Goal: Task Accomplishment & Management: Complete application form

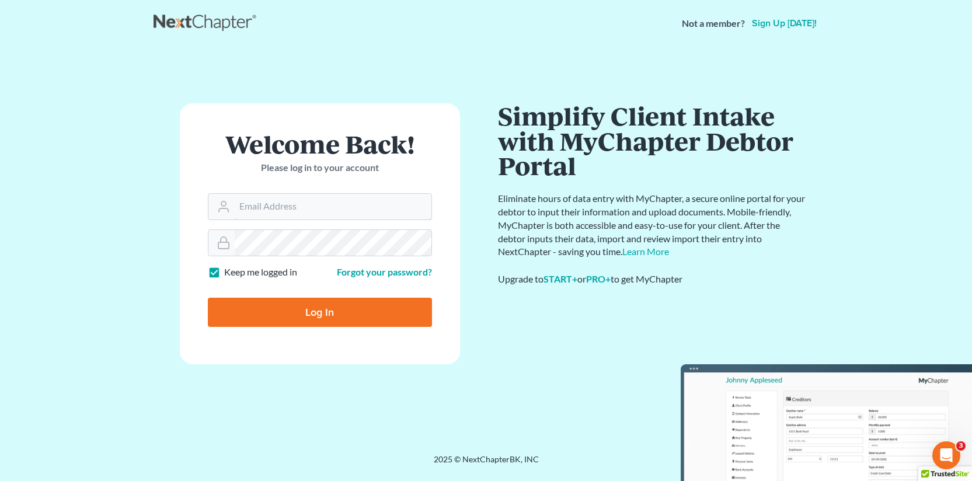
type input "[EMAIL_ADDRESS][DOMAIN_NAME]"
click at [268, 286] on form "Welcome Back! Please log in to your account Email Address [EMAIL_ADDRESS][DOMAI…" at bounding box center [320, 233] width 280 height 261
click at [284, 311] on input "Log In" at bounding box center [320, 312] width 224 height 29
type input "Thinking..."
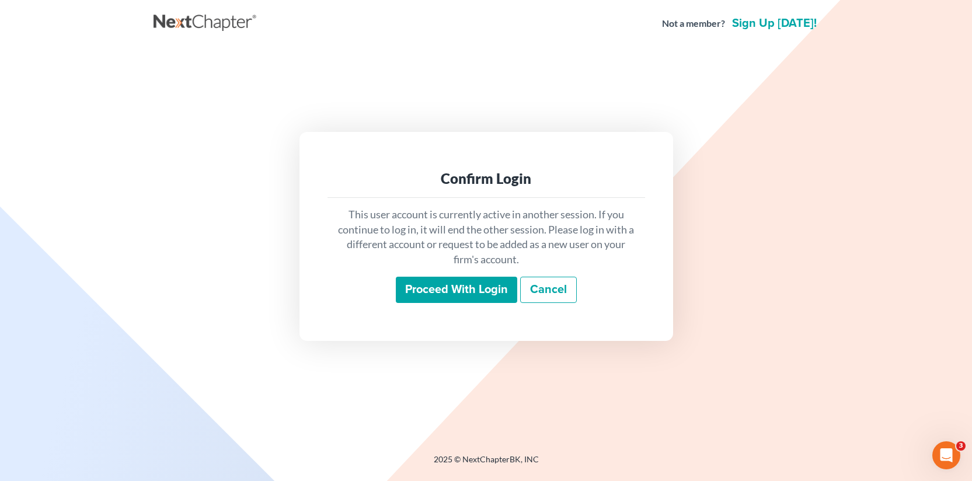
click at [446, 283] on input "Proceed with login" at bounding box center [456, 290] width 121 height 27
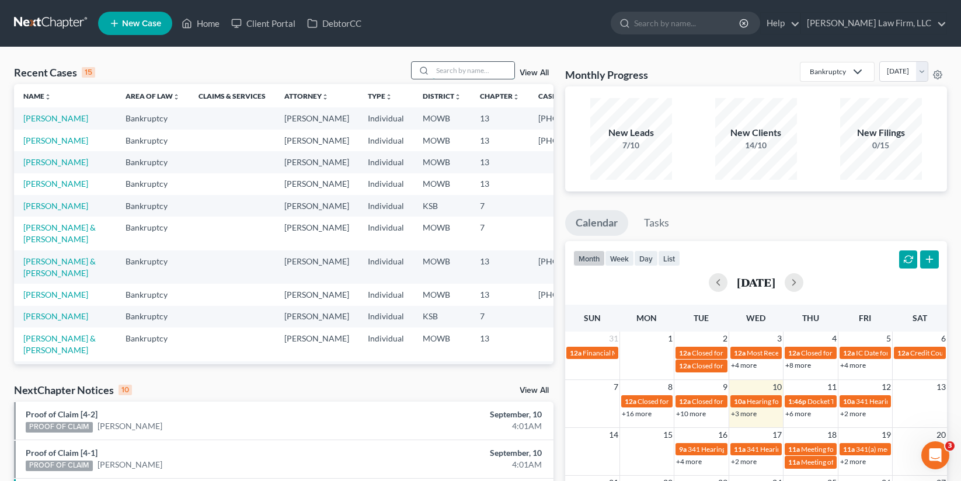
click at [498, 75] on input "search" at bounding box center [474, 70] width 82 height 17
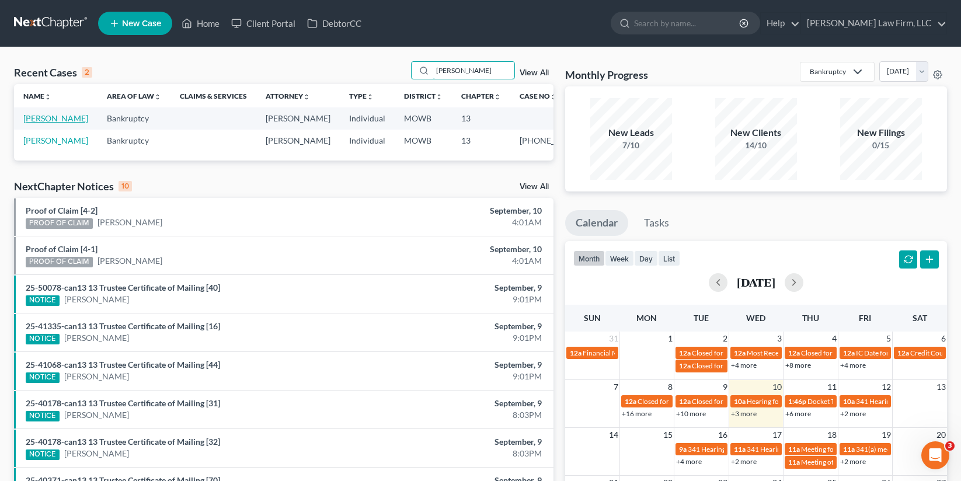
type input "[PERSON_NAME]"
click at [37, 123] on link "[PERSON_NAME]" at bounding box center [55, 118] width 65 height 10
select select "4"
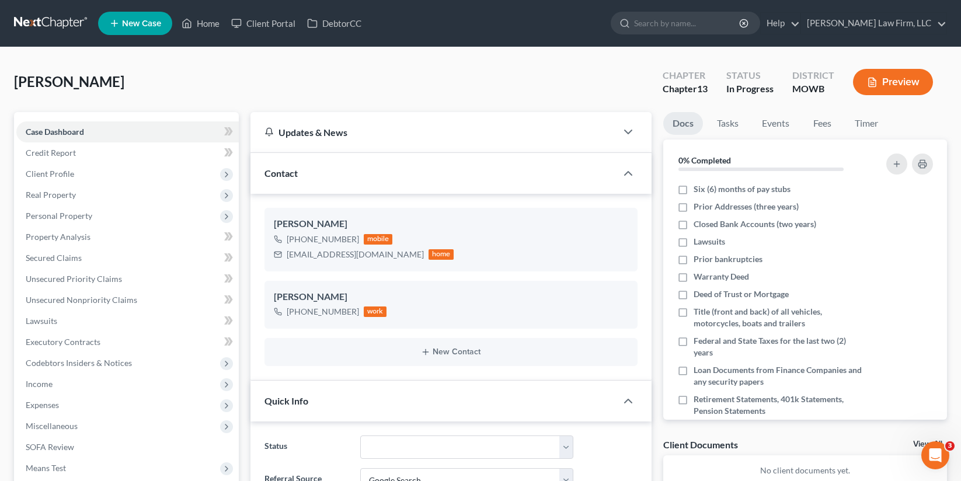
scroll to position [70, 0]
click at [98, 214] on span "Personal Property" at bounding box center [127, 216] width 222 height 21
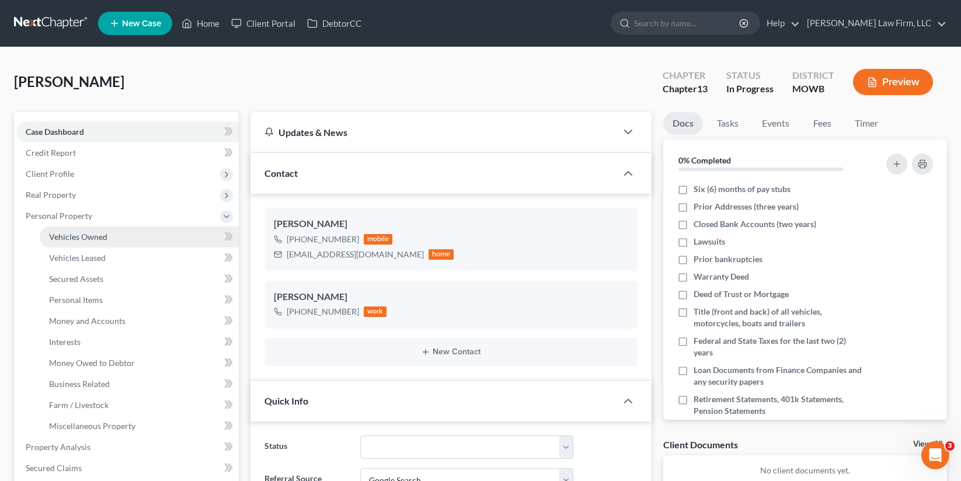
click at [96, 238] on span "Vehicles Owned" at bounding box center [78, 237] width 58 height 10
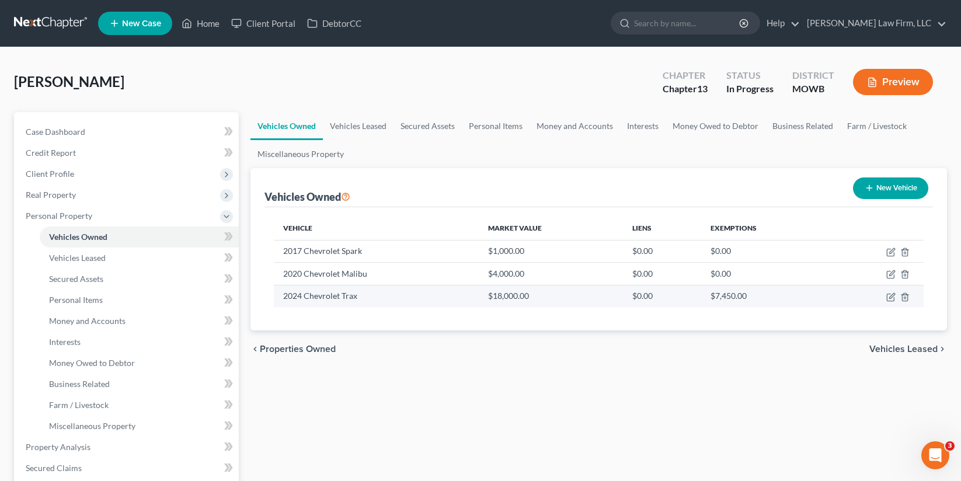
click at [891, 302] on td at bounding box center [876, 296] width 93 height 22
click at [890, 297] on icon "button" at bounding box center [891, 295] width 5 height 5
select select "0"
select select "2"
select select "1"
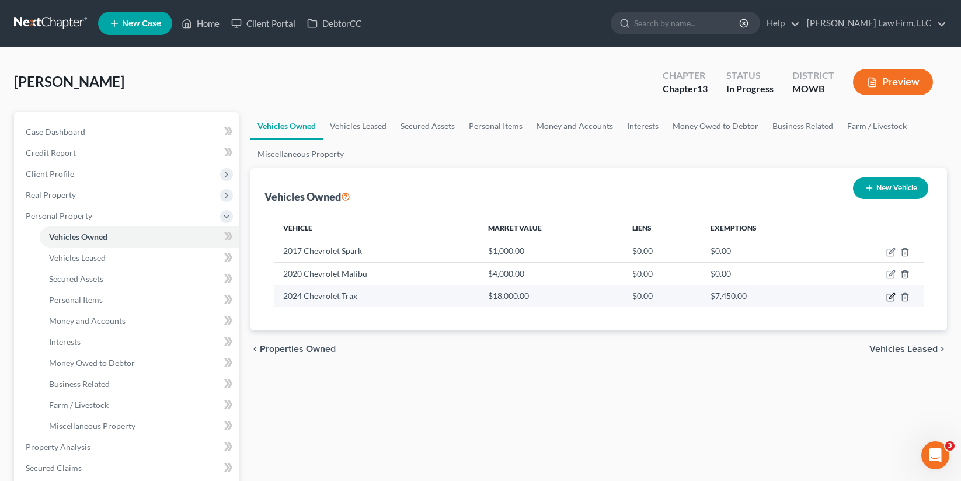
select select "0"
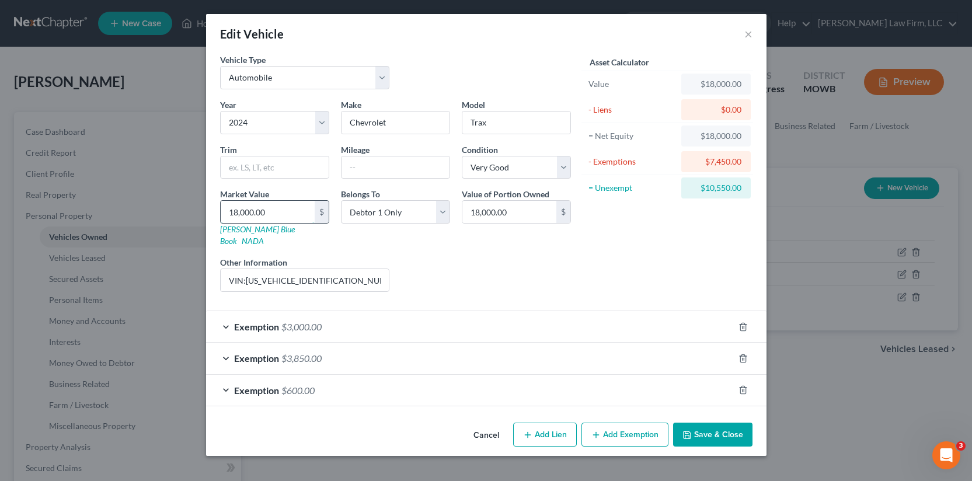
click at [273, 211] on input "18,000.00" at bounding box center [268, 212] width 94 height 22
type input "1"
type input "1.00"
type input "10"
type input "10.00"
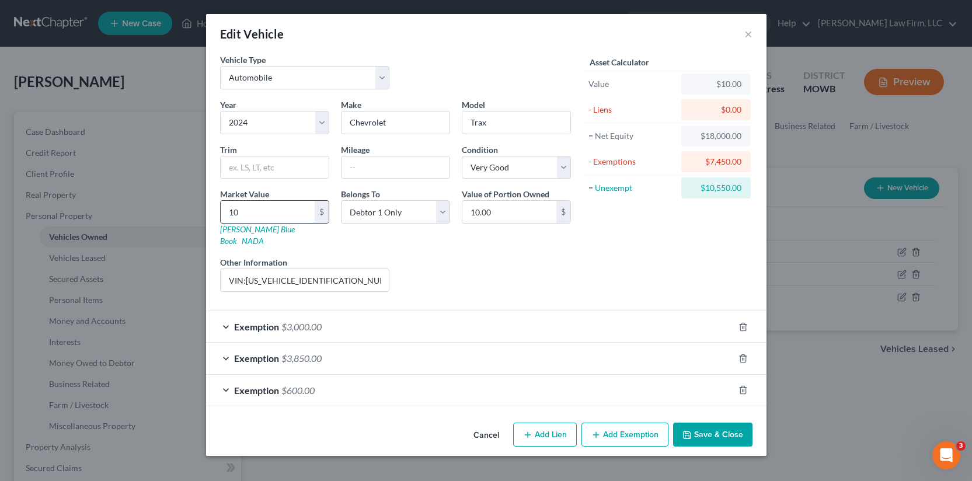
type input "100"
type input "100.00"
type input "1000"
type input "1,000.00"
type input "1,0000"
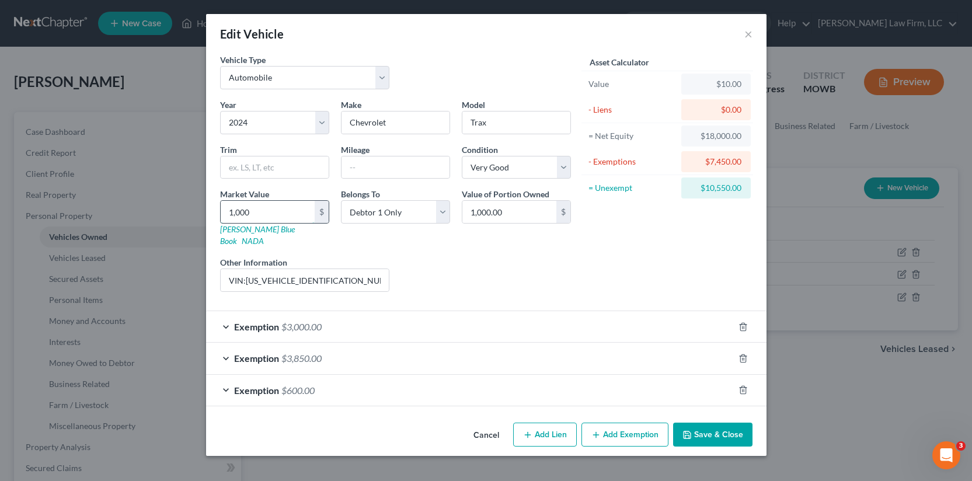
type input "10,000.00"
type input "10,000"
click at [718, 423] on button "Save & Close" at bounding box center [712, 435] width 79 height 25
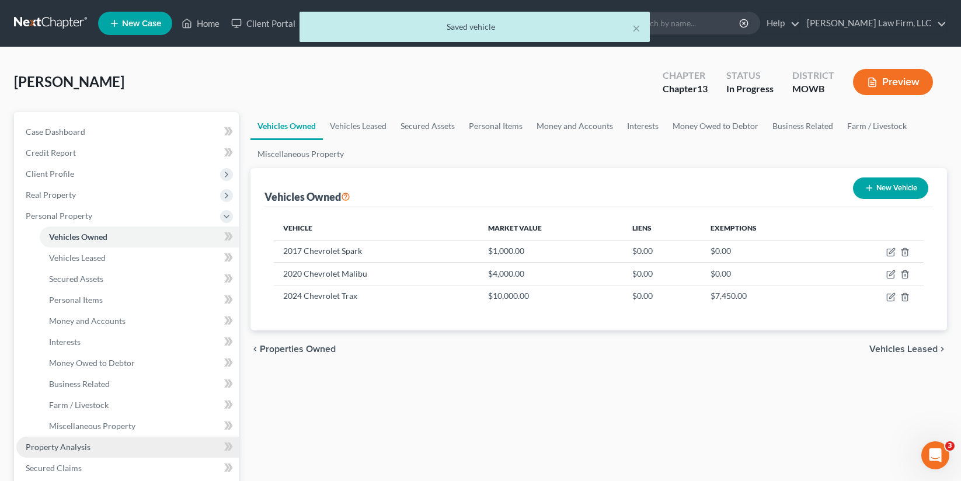
click at [89, 443] on link "Property Analysis" at bounding box center [127, 447] width 222 height 21
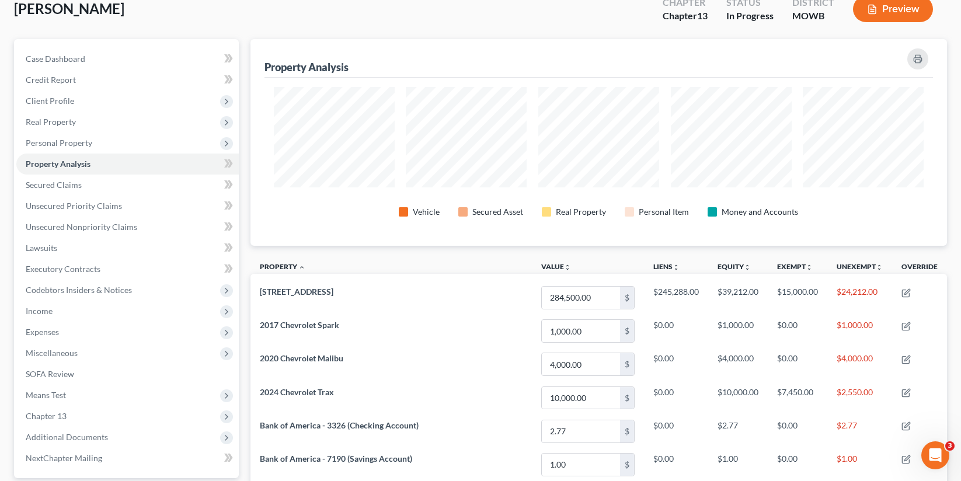
scroll to position [321, 0]
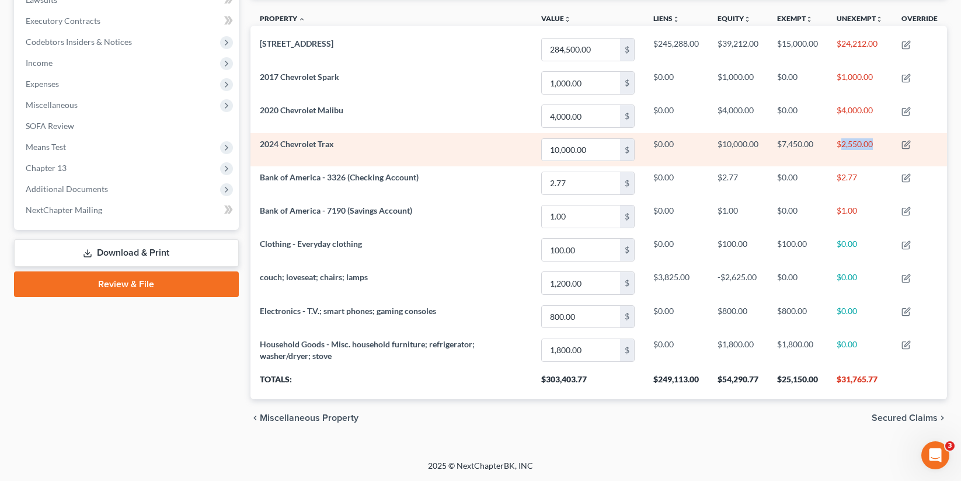
drag, startPoint x: 873, startPoint y: 144, endPoint x: 841, endPoint y: 138, distance: 32.1
click at [841, 138] on td "$2,550.00" at bounding box center [859, 149] width 65 height 33
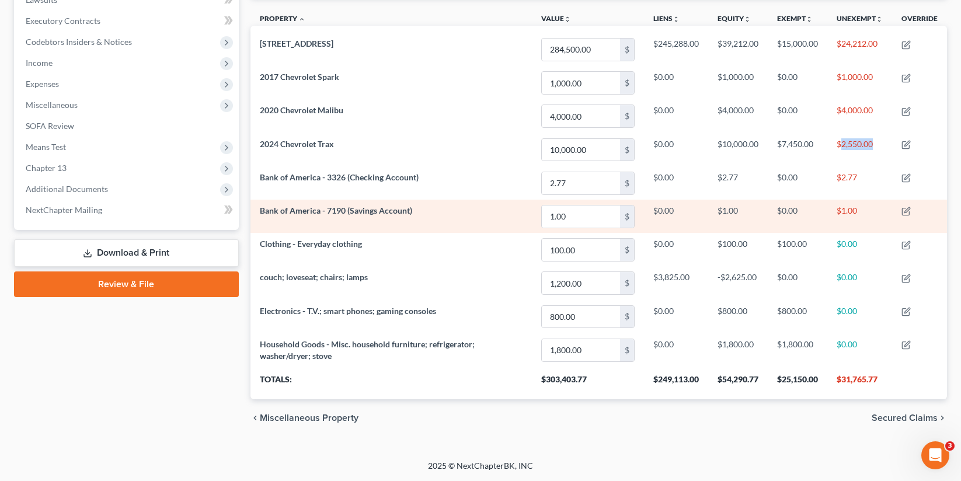
copy td "2,550.00"
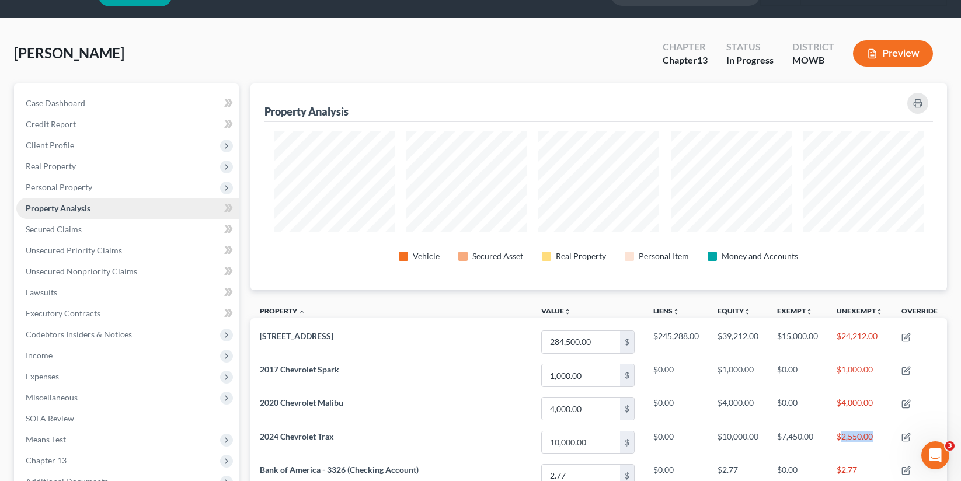
scroll to position [0, 0]
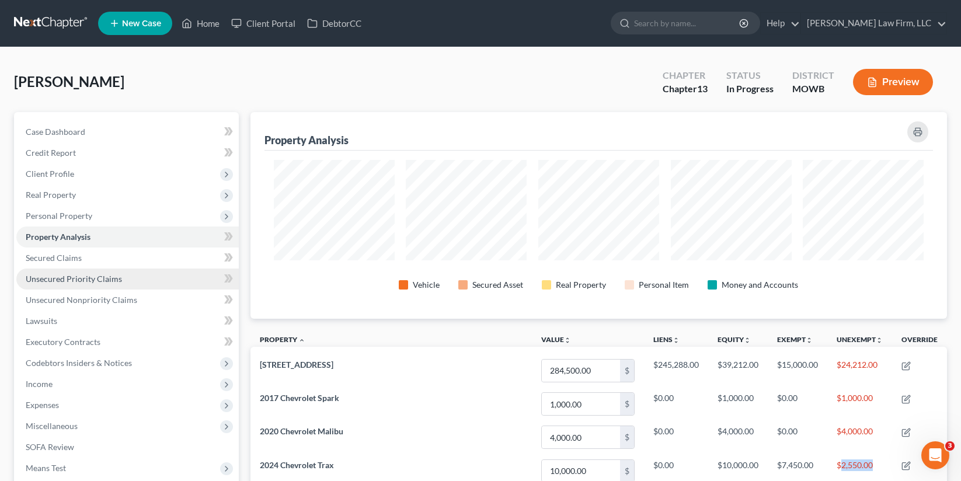
click at [89, 273] on link "Unsecured Priority Claims" at bounding box center [127, 279] width 222 height 21
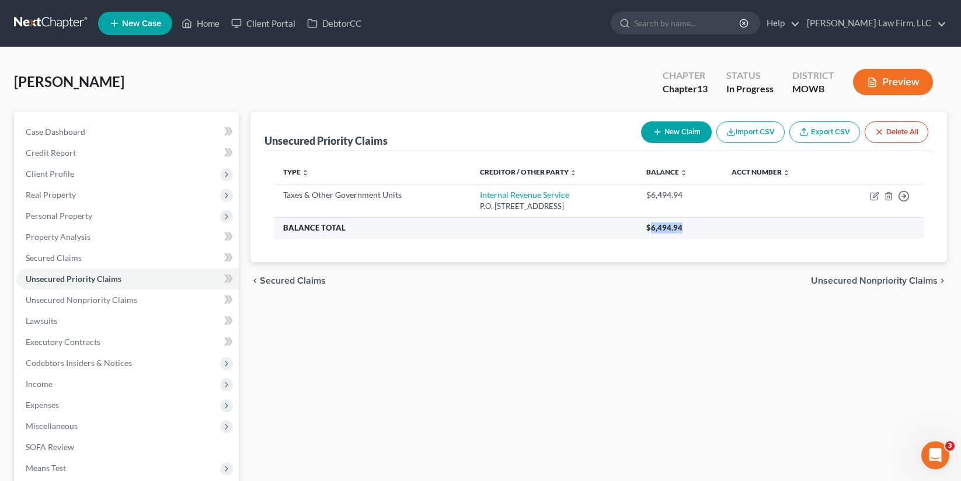
drag, startPoint x: 697, startPoint y: 221, endPoint x: 663, endPoint y: 236, distance: 37.1
click at [663, 236] on th "$6,494.94" at bounding box center [780, 227] width 287 height 21
copy span "6,494.94"
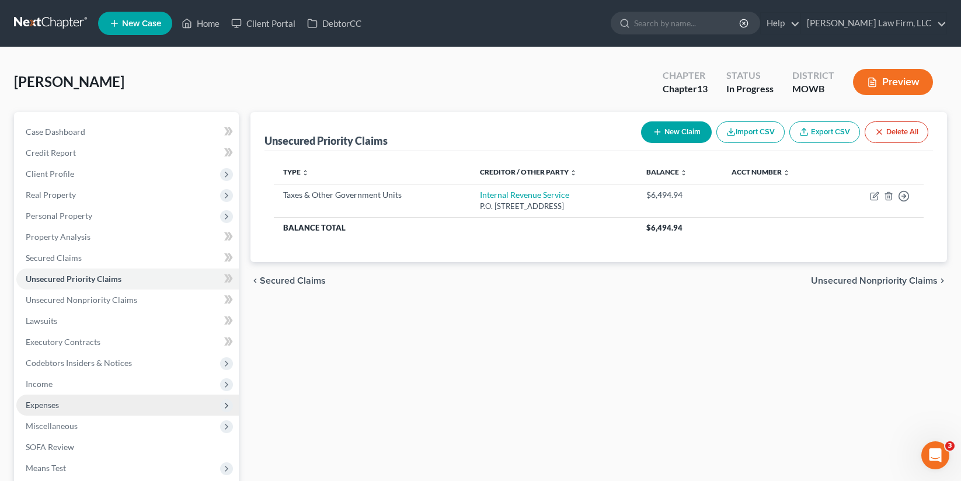
click at [69, 415] on span "Expenses" at bounding box center [127, 405] width 222 height 21
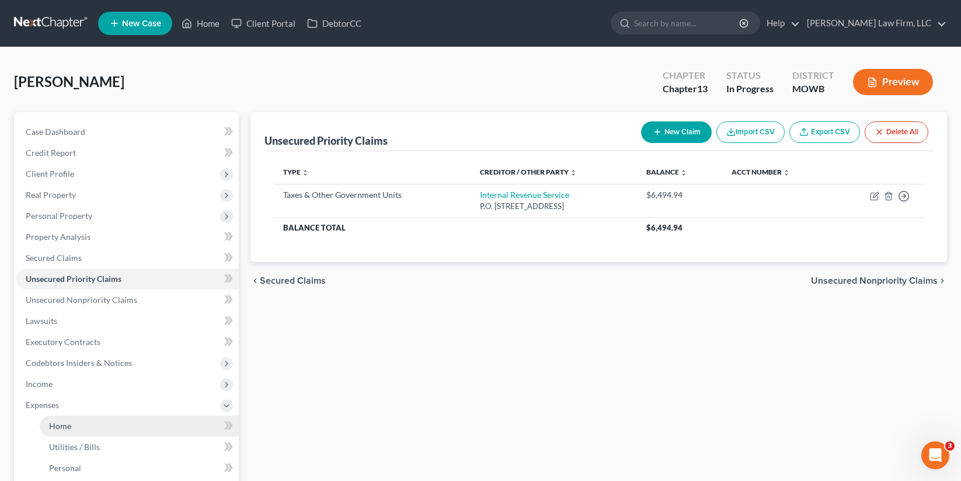
click at [76, 426] on link "Home" at bounding box center [139, 426] width 199 height 21
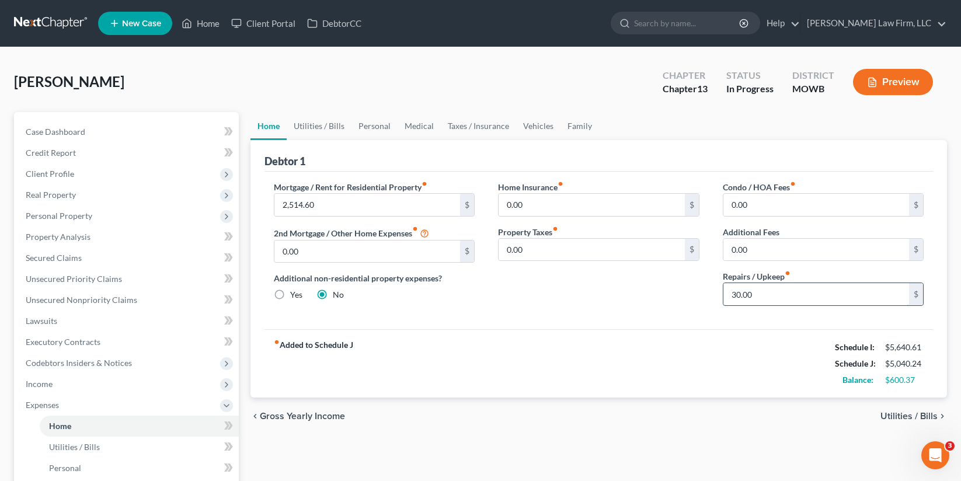
click at [761, 295] on input "30.00" at bounding box center [817, 294] width 186 height 22
type input "5"
type input "80.00"
click at [331, 133] on link "Utilities / Bills" at bounding box center [319, 126] width 65 height 28
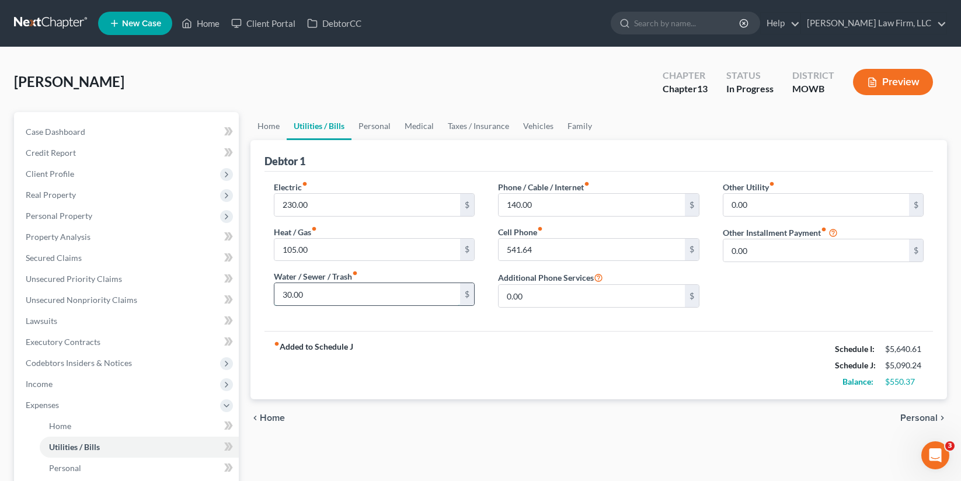
click at [321, 297] on input "30.00" at bounding box center [367, 294] width 186 height 22
type input "5"
type input "80.00"
click at [384, 133] on link "Personal" at bounding box center [375, 126] width 46 height 28
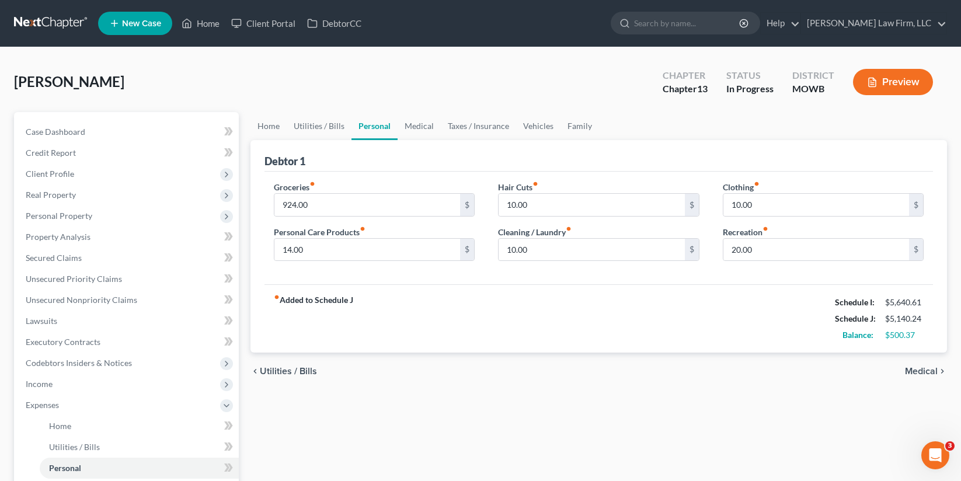
click at [352, 217] on div "Groceries fiber_manual_record 924.00 $ Personal Care Products fiber_manual_reco…" at bounding box center [374, 226] width 225 height 90
click at [338, 204] on input "924.00" at bounding box center [367, 205] width 186 height 22
type input "974.00"
click at [427, 128] on link "Medical" at bounding box center [419, 126] width 43 height 28
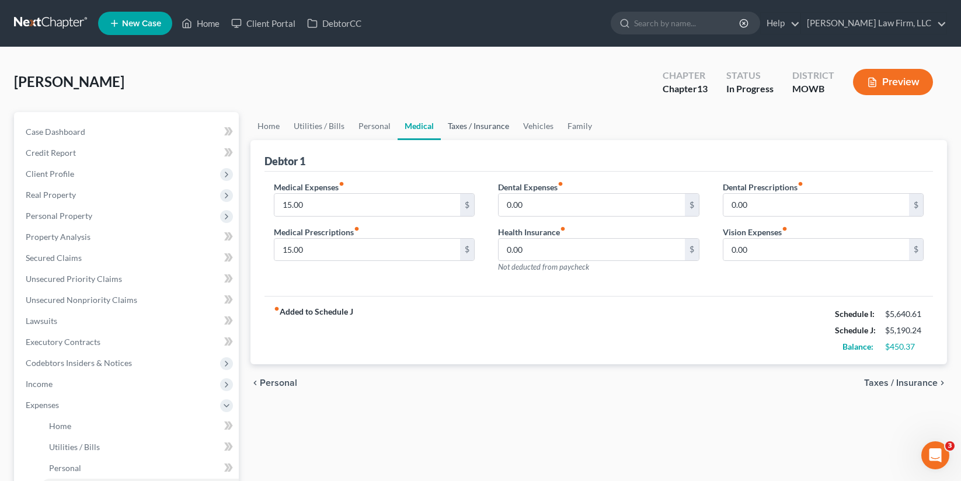
click at [485, 128] on link "Taxes / Insurance" at bounding box center [478, 126] width 75 height 28
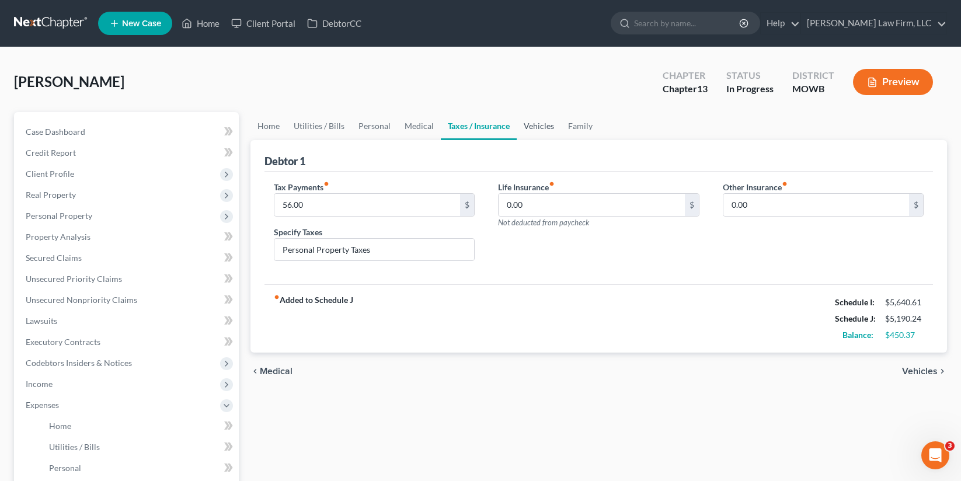
click at [534, 128] on link "Vehicles" at bounding box center [539, 126] width 44 height 28
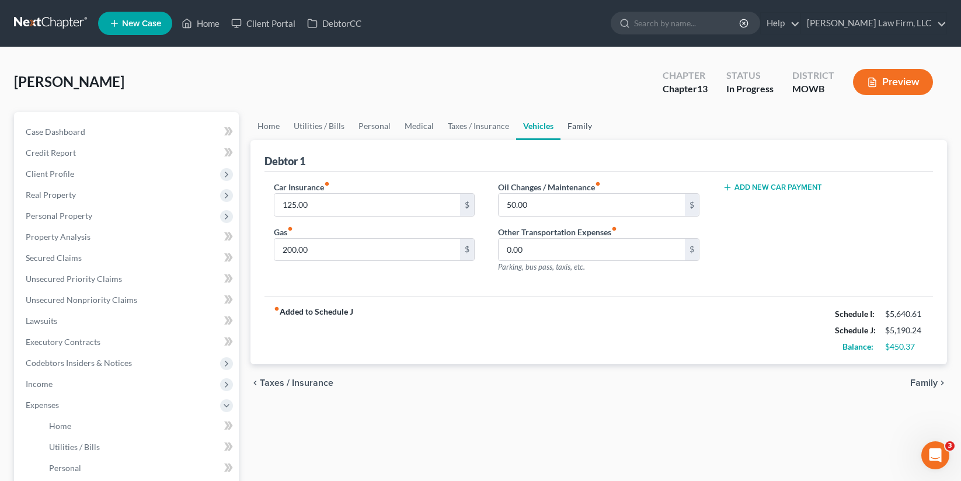
click at [572, 130] on link "Family" at bounding box center [580, 126] width 39 height 28
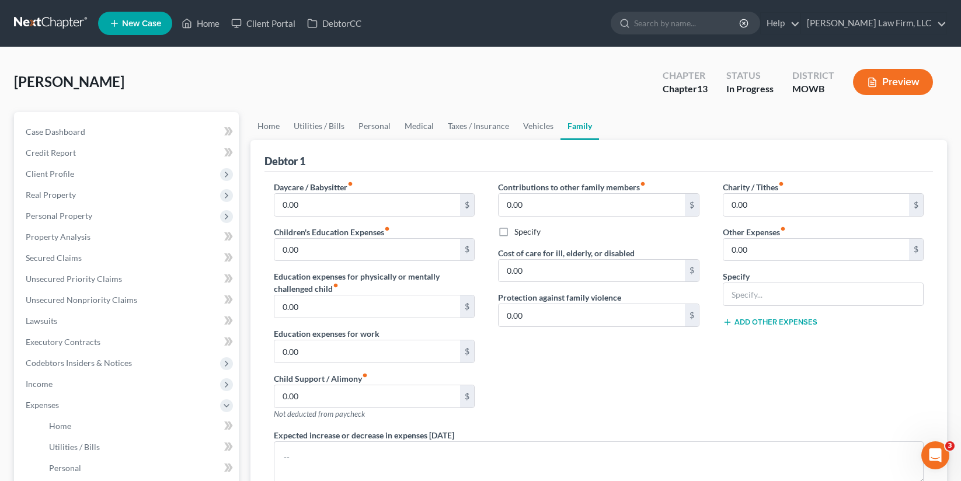
click at [641, 388] on div "Contributions to other family members fiber_manual_record 0.00 $ Specify Cost o…" at bounding box center [598, 305] width 225 height 248
click at [61, 123] on link "Case Dashboard" at bounding box center [127, 131] width 222 height 21
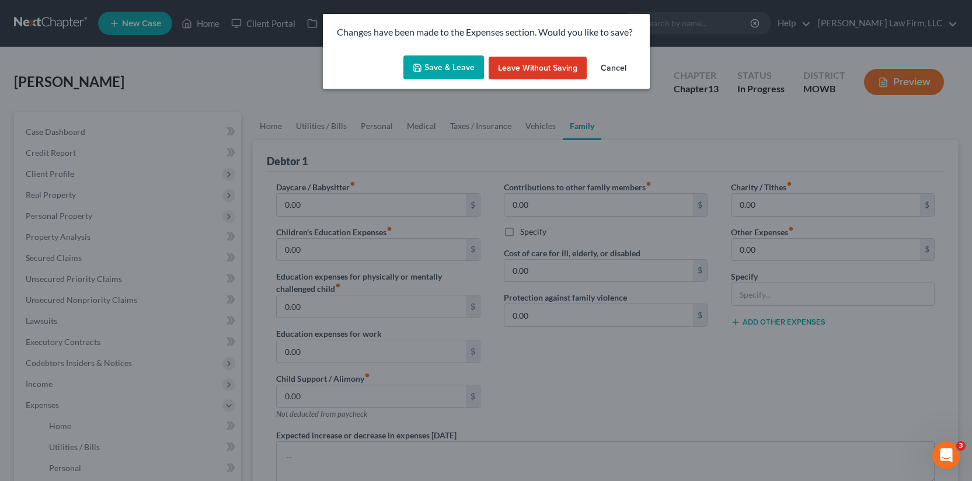
click at [448, 62] on button "Save & Leave" at bounding box center [444, 67] width 81 height 25
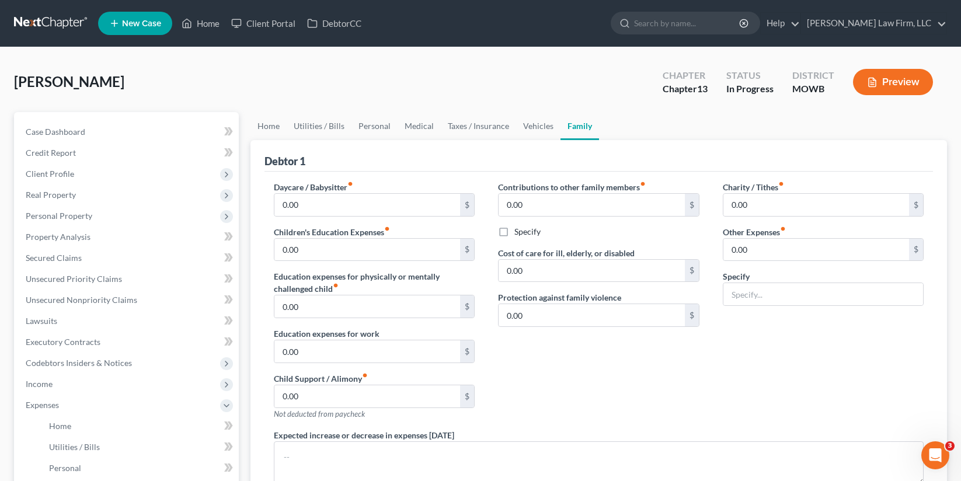
select select "4"
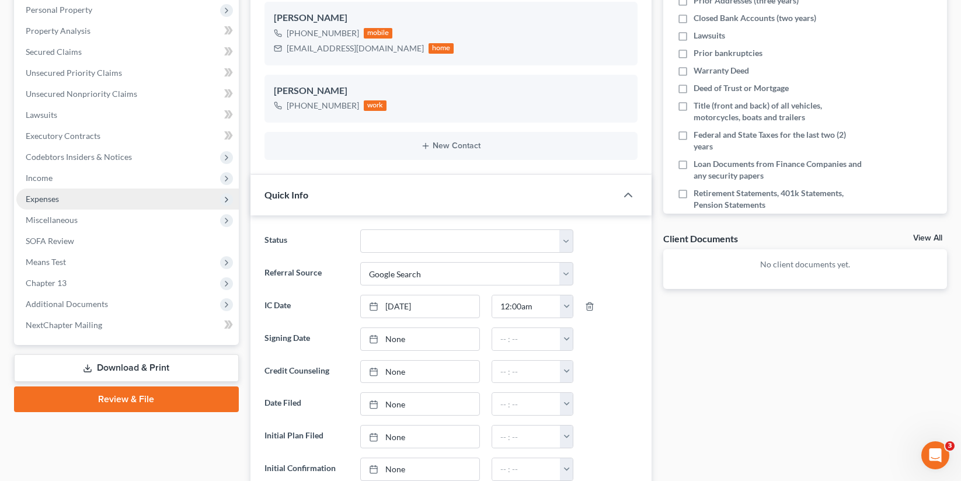
scroll to position [292, 0]
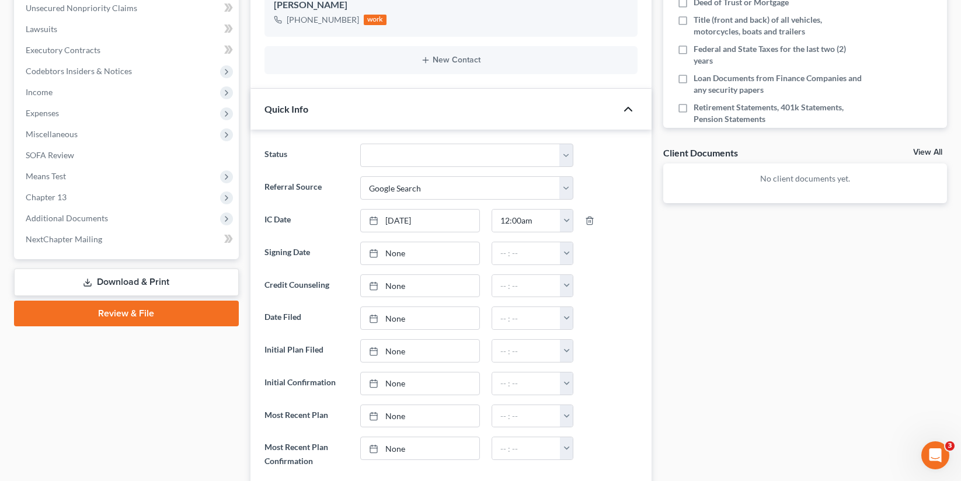
click at [635, 105] on icon "button" at bounding box center [628, 109] width 14 height 14
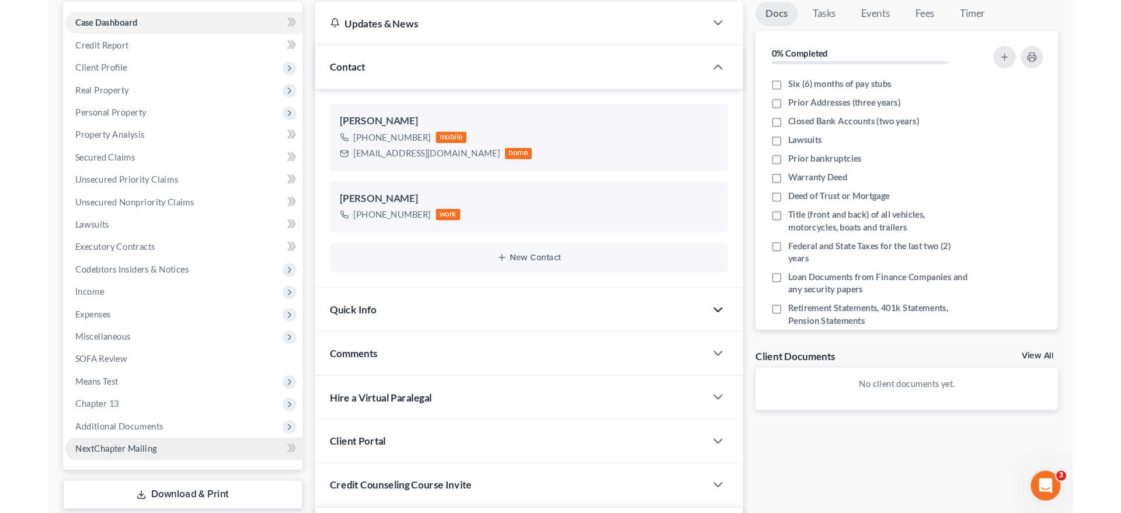
scroll to position [0, 0]
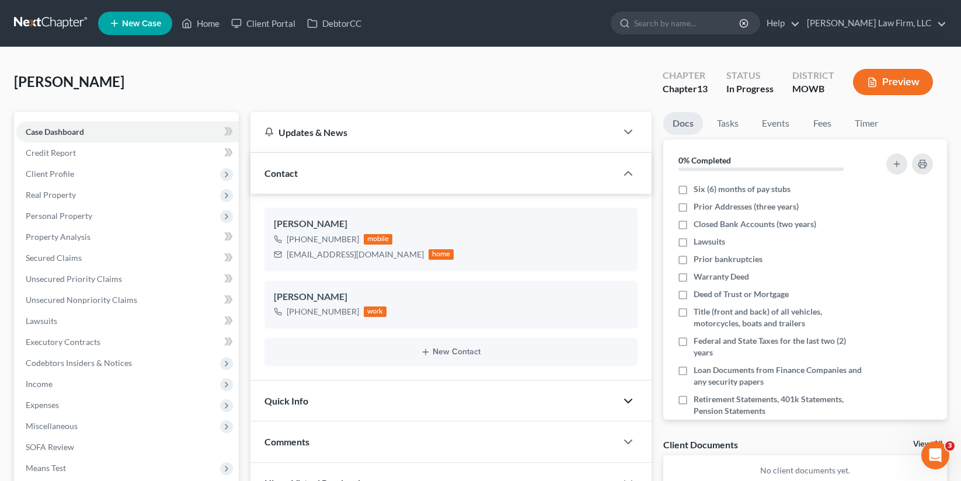
click at [897, 79] on button "Preview" at bounding box center [893, 82] width 80 height 26
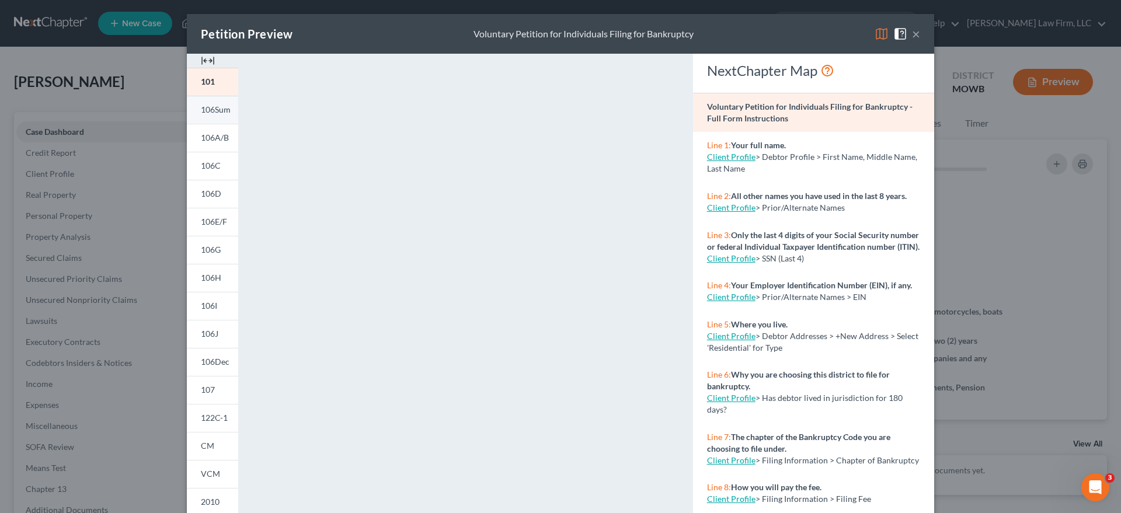
click at [193, 114] on link "106Sum" at bounding box center [212, 110] width 51 height 28
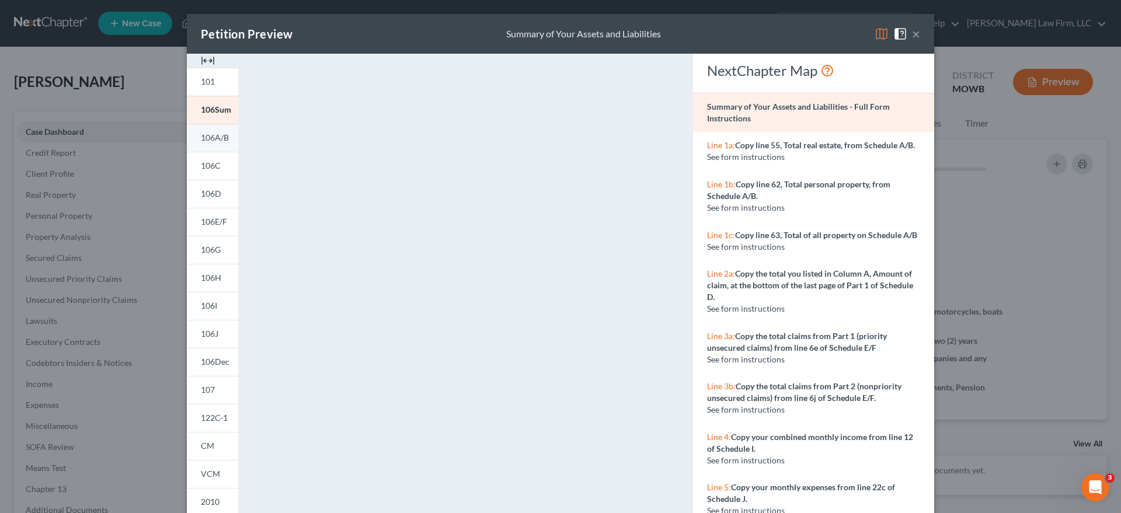
click at [213, 142] on link "106A/B" at bounding box center [212, 138] width 51 height 28
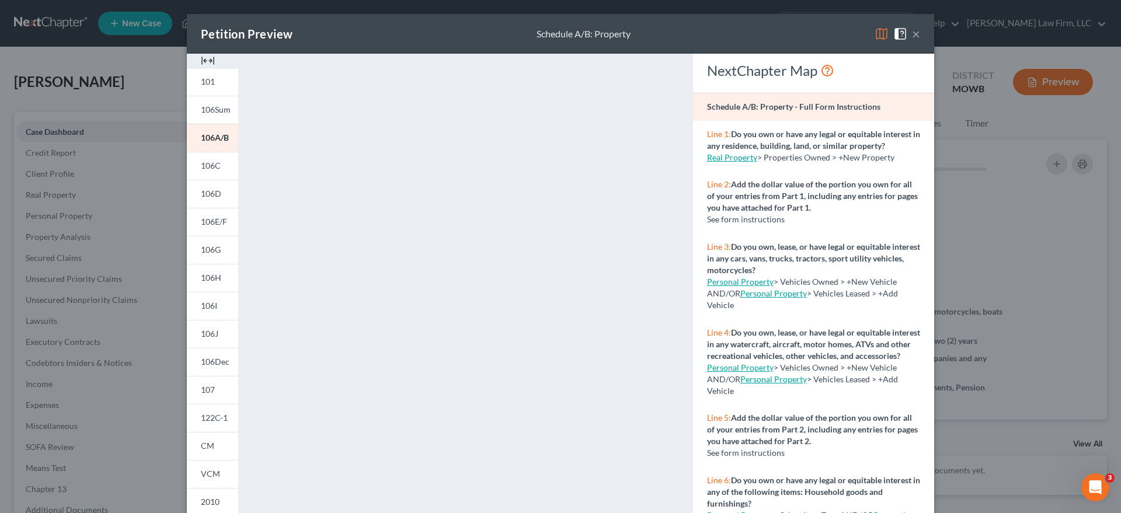
click at [951, 248] on div "Petition Preview Schedule A/B: Property × 101 106Sum 106A/B 106C 106D 106E/F 10…" at bounding box center [560, 256] width 1121 height 513
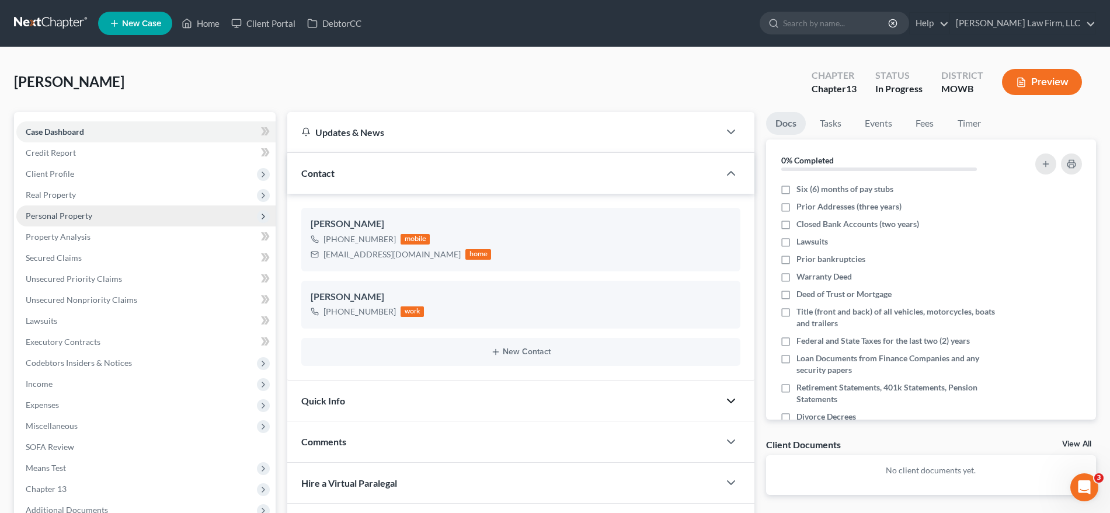
click at [72, 215] on span "Personal Property" at bounding box center [59, 216] width 67 height 10
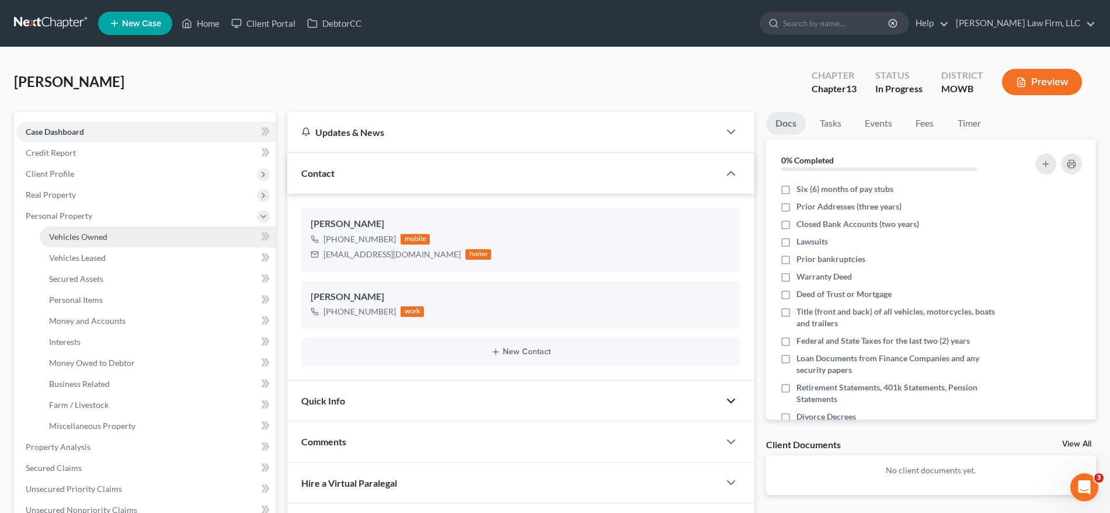
click at [73, 232] on span "Vehicles Owned" at bounding box center [78, 237] width 58 height 10
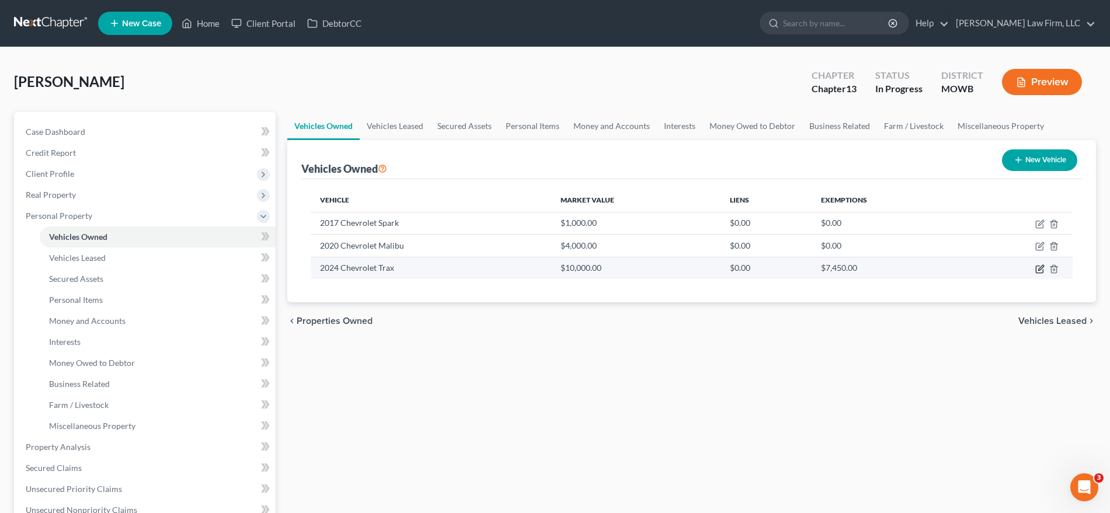
click at [972, 266] on icon "button" at bounding box center [1039, 269] width 7 height 7
select select "0"
select select "2"
select select "1"
select select "0"
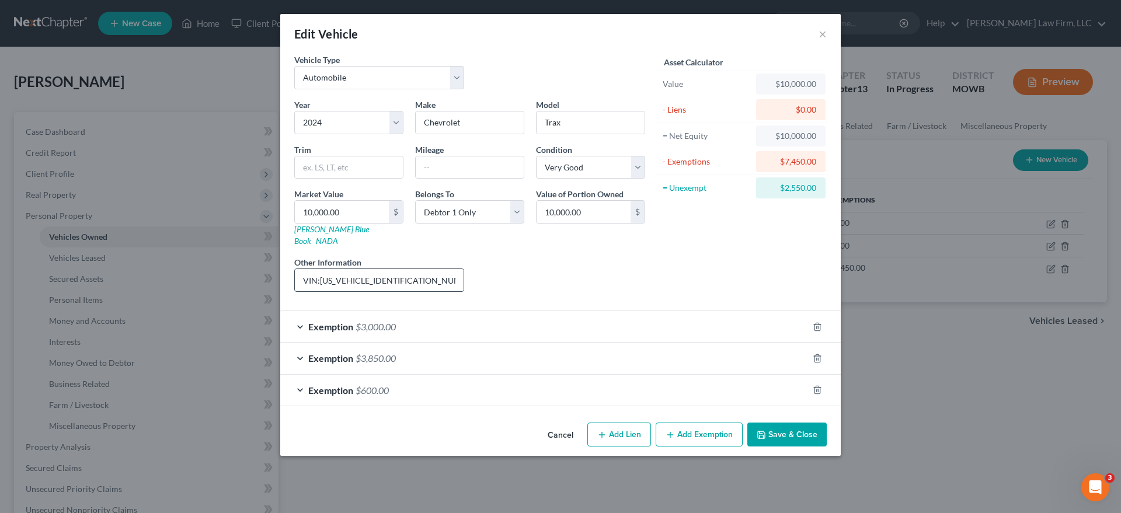
click at [429, 269] on input "VIN:KL77LFE26RC042717" at bounding box center [379, 280] width 169 height 22
type input "VIN:KL77LFE26RC042717; salvaged title"
click at [807, 426] on button "Save & Close" at bounding box center [786, 435] width 79 height 25
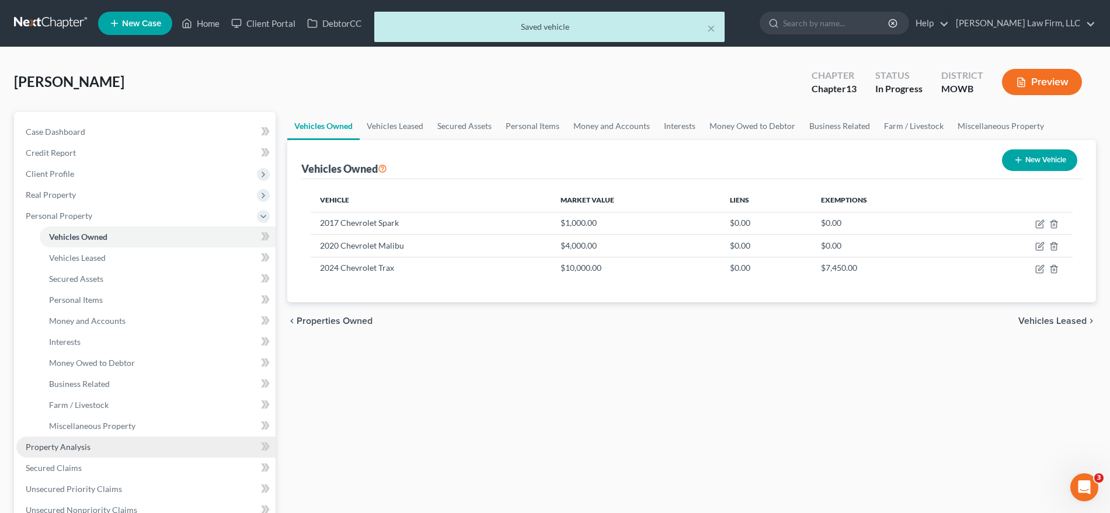
click at [54, 446] on span "Property Analysis" at bounding box center [58, 447] width 65 height 10
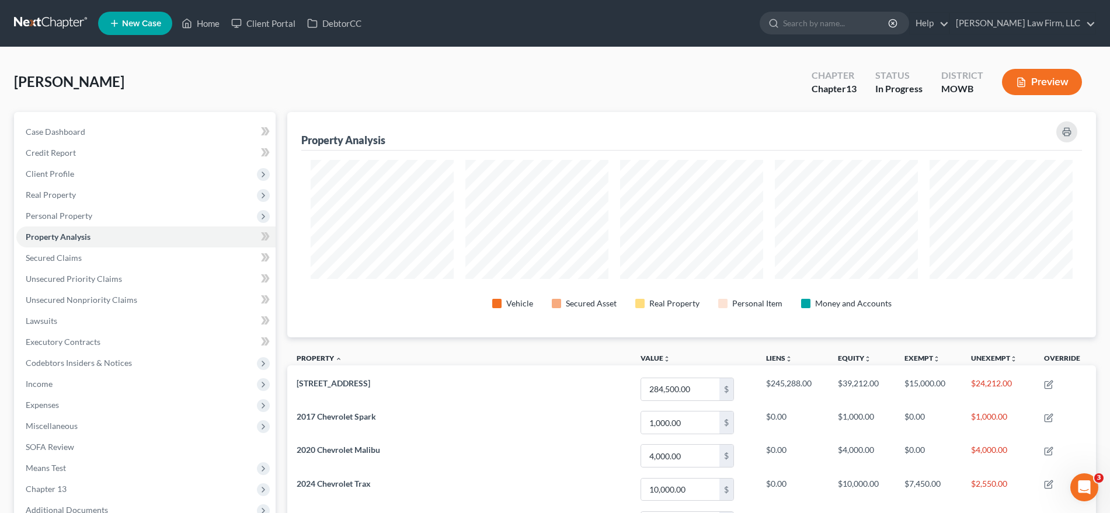
click at [972, 79] on button "Preview" at bounding box center [1042, 82] width 80 height 26
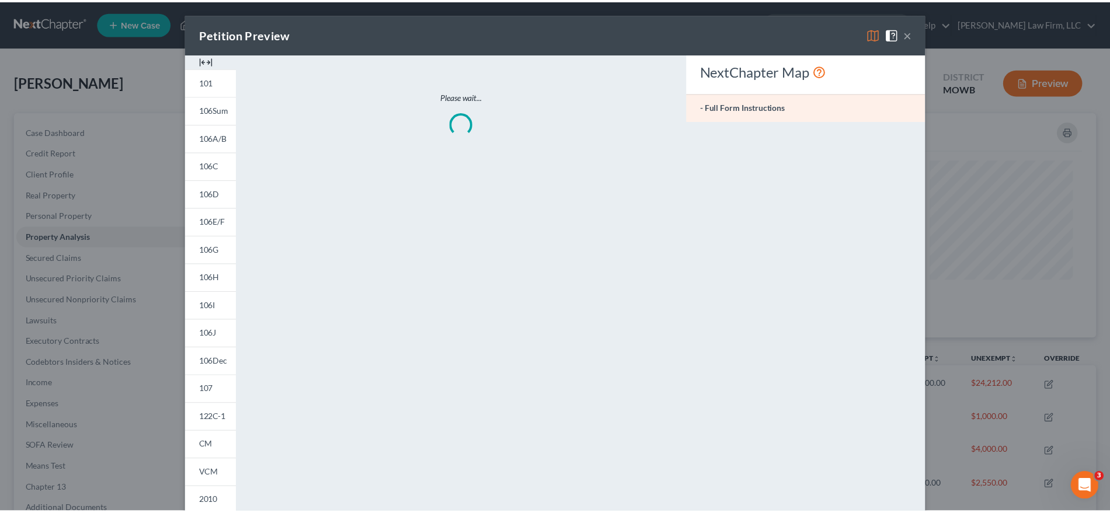
scroll to position [227, 817]
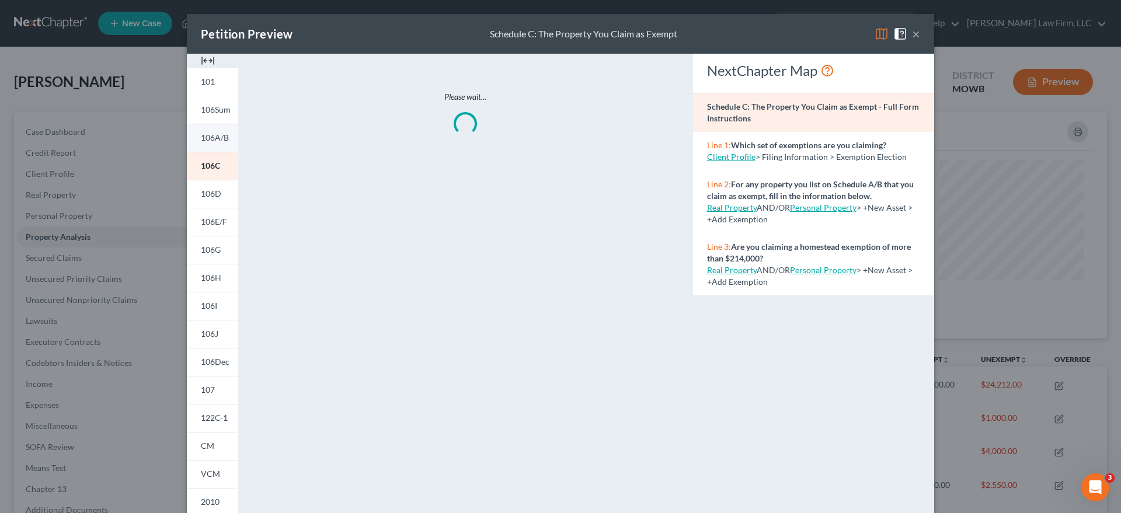
click at [220, 148] on link "106A/B" at bounding box center [212, 138] width 51 height 28
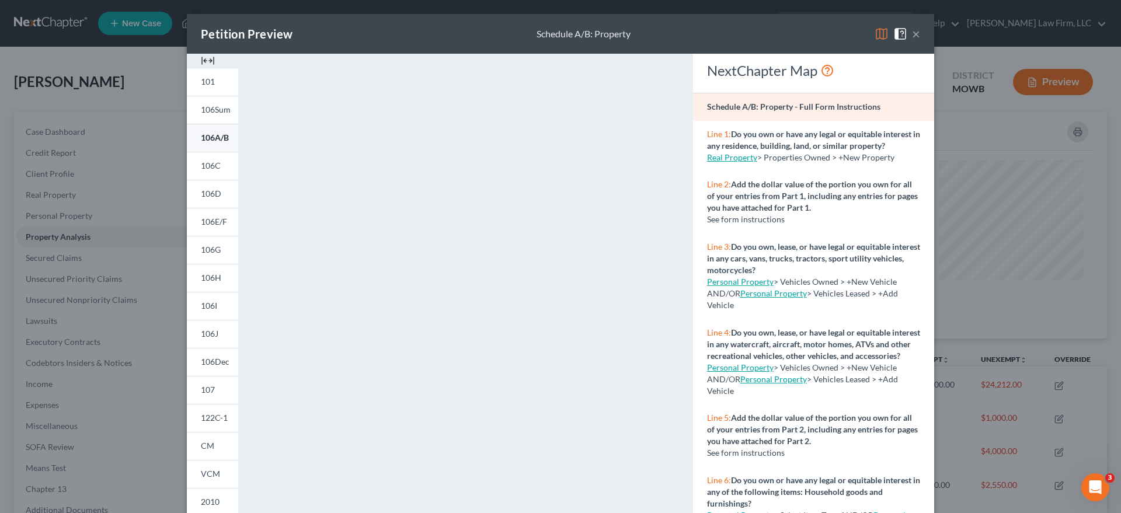
click at [207, 138] on span "106A/B" at bounding box center [215, 138] width 28 height 10
drag, startPoint x: 911, startPoint y: 35, endPoint x: 876, endPoint y: 53, distance: 39.4
click at [912, 35] on button "×" at bounding box center [916, 34] width 8 height 14
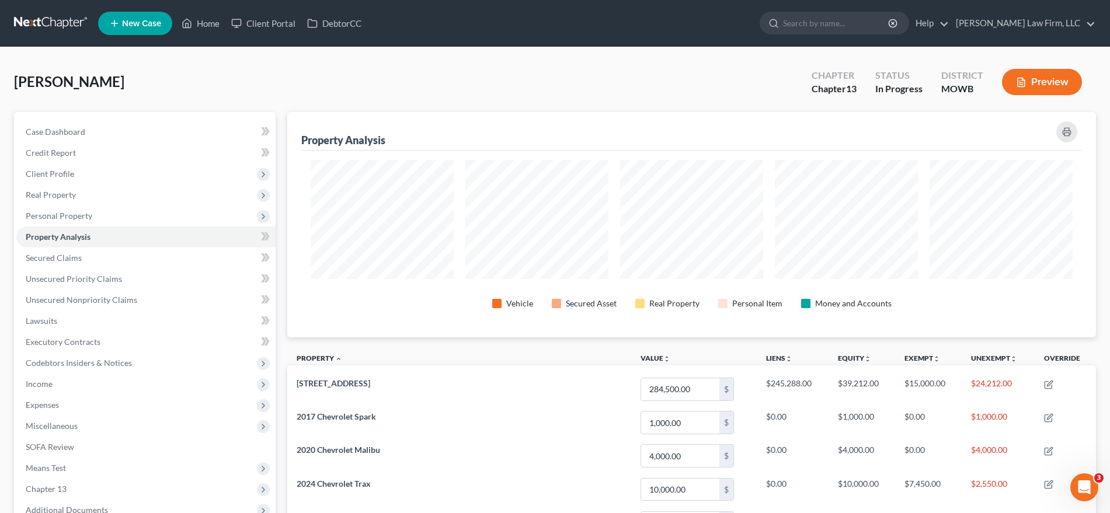
scroll to position [0, 0]
click at [87, 217] on span "Personal Property" at bounding box center [59, 216] width 67 height 10
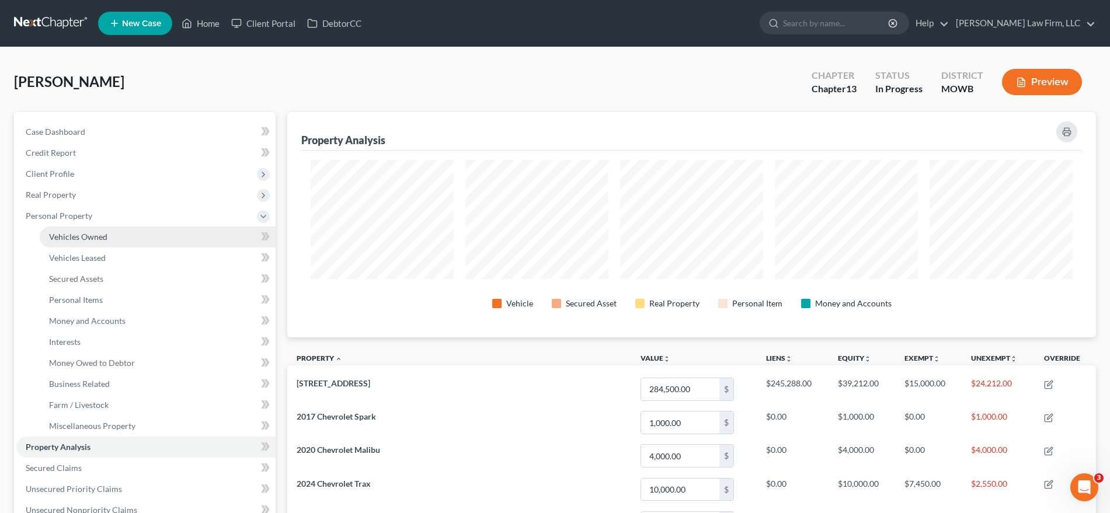
click at [88, 238] on span "Vehicles Owned" at bounding box center [78, 237] width 58 height 10
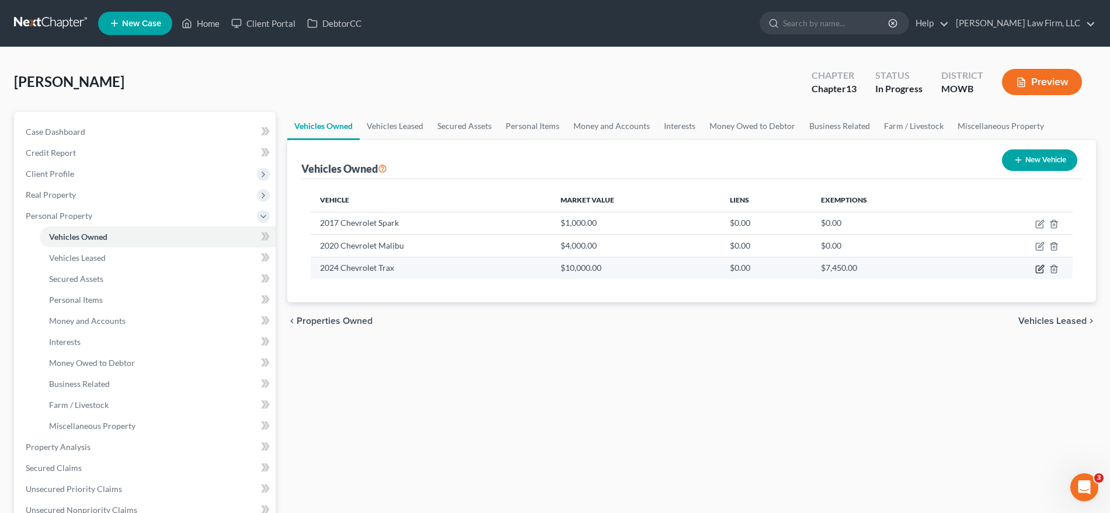
click at [972, 267] on icon "button" at bounding box center [1039, 269] width 9 height 9
select select "0"
select select "2"
select select "1"
select select "0"
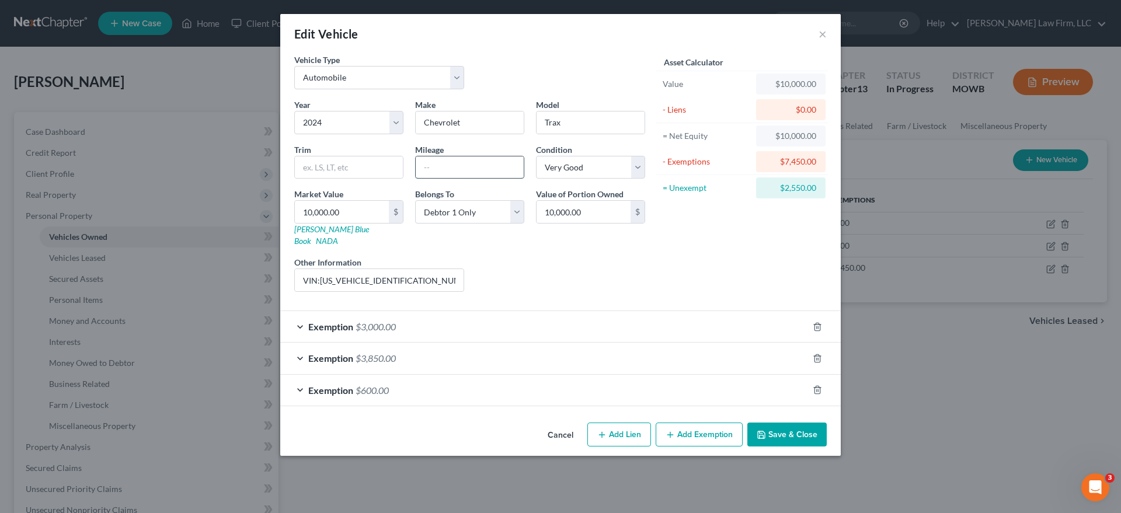
click at [460, 167] on input "text" at bounding box center [470, 167] width 108 height 22
click at [432, 169] on input "32346" at bounding box center [470, 167] width 108 height 22
type input "32,346"
click at [589, 176] on select "Select Excellent Very Good Good Fair Poor" at bounding box center [590, 167] width 109 height 23
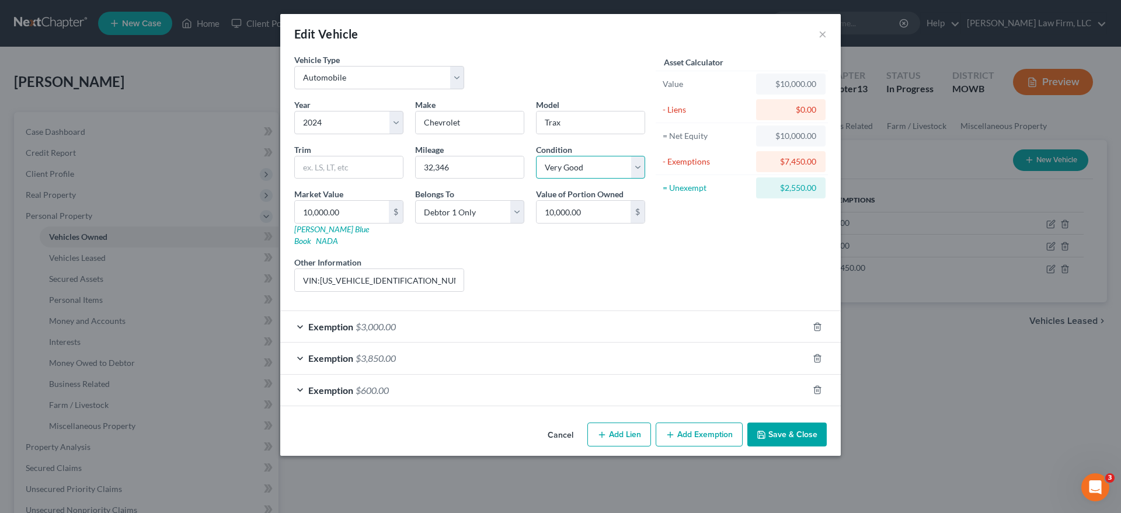
click at [579, 159] on select "Select Excellent Very Good Good Fair Poor" at bounding box center [590, 167] width 109 height 23
click at [743, 253] on div "Asset Calculator Value $10,000.00 - Liens $0.00 = Net Equity $10,000.00 - Exemp…" at bounding box center [742, 178] width 182 height 248
click at [305, 164] on input "text" at bounding box center [349, 167] width 108 height 22
click at [794, 423] on button "Save & Close" at bounding box center [786, 435] width 79 height 25
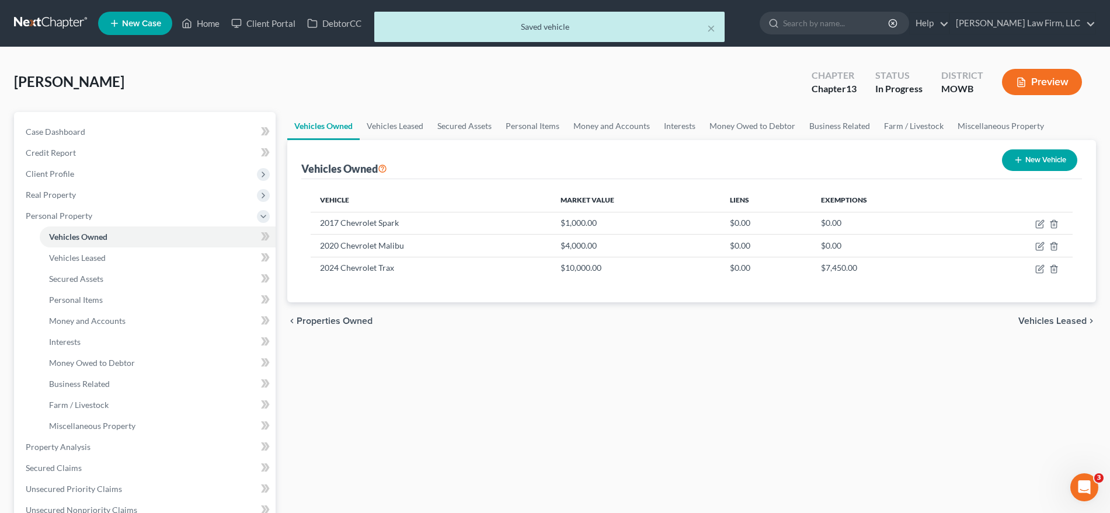
click at [972, 81] on button "Preview" at bounding box center [1042, 82] width 80 height 26
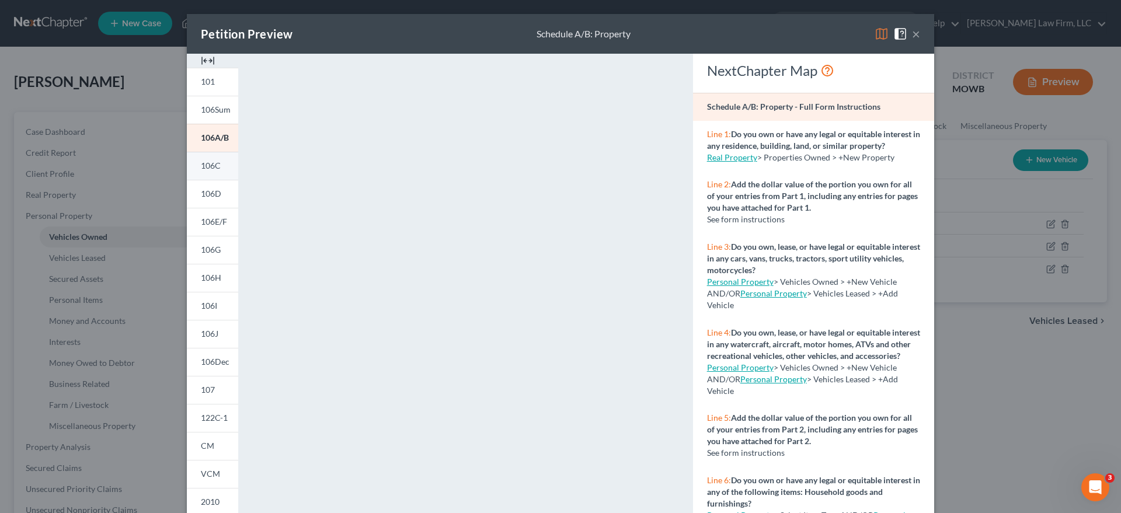
click at [213, 159] on link "106C" at bounding box center [212, 166] width 51 height 28
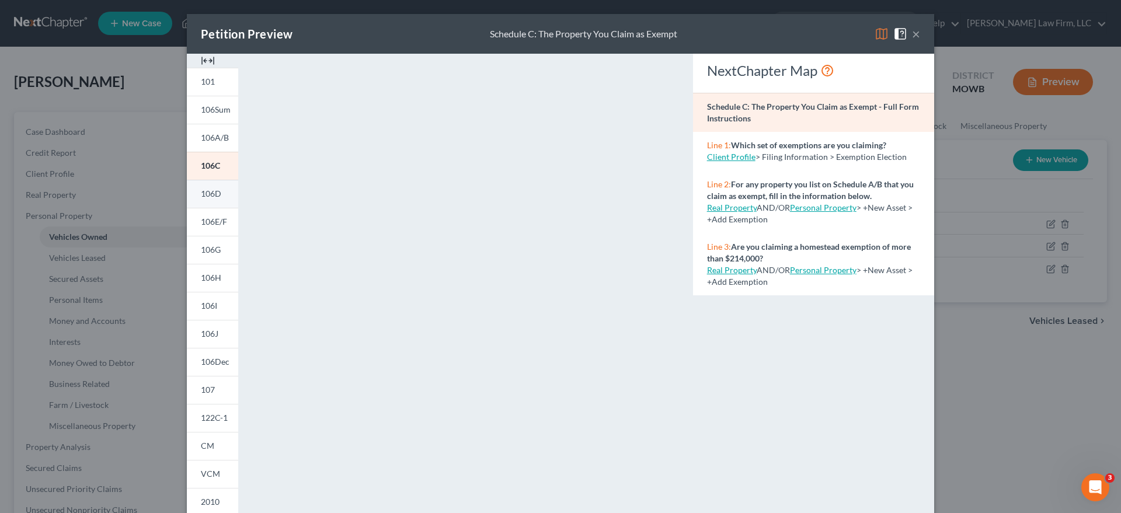
click at [213, 196] on span "106D" at bounding box center [211, 194] width 20 height 10
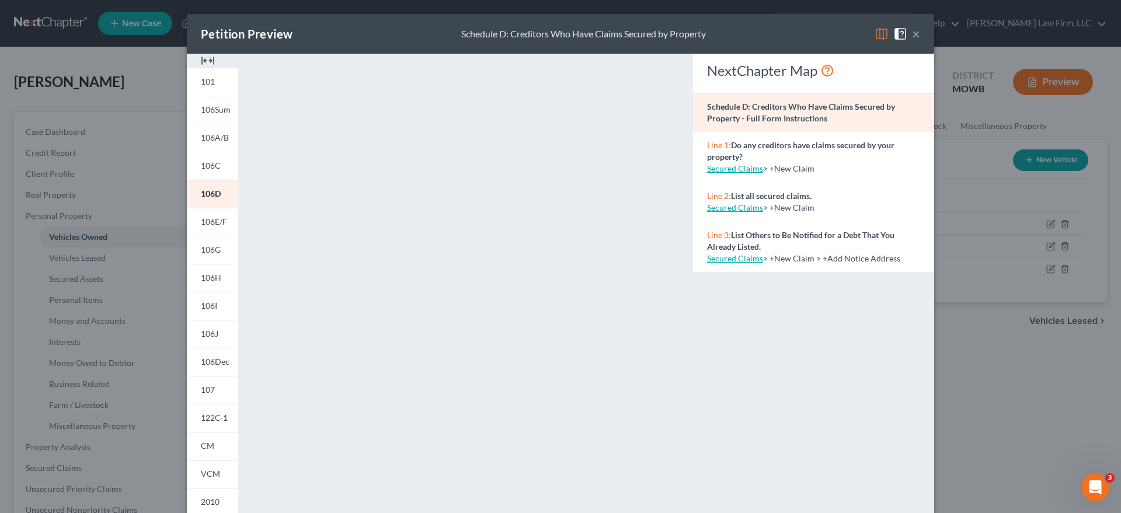
click at [972, 402] on div "Petition Preview Schedule D: Creditors Who Have Claims Secured by Property × 10…" at bounding box center [560, 256] width 1121 height 513
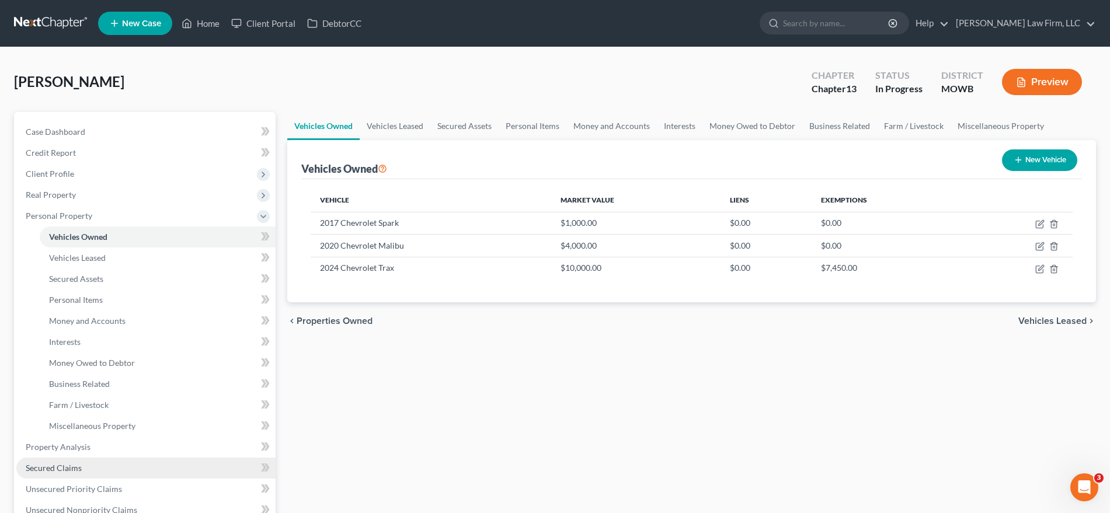
click at [68, 465] on span "Secured Claims" at bounding box center [54, 468] width 56 height 10
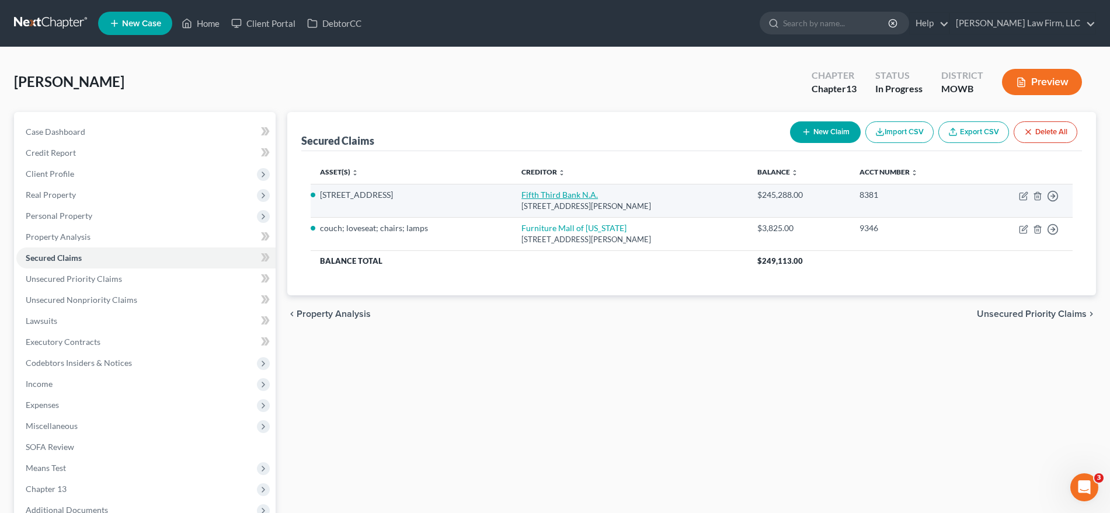
click at [542, 194] on link "Fifth Third Bank N.A." at bounding box center [559, 195] width 76 height 10
select select "36"
select select "6"
select select "0"
select select "26"
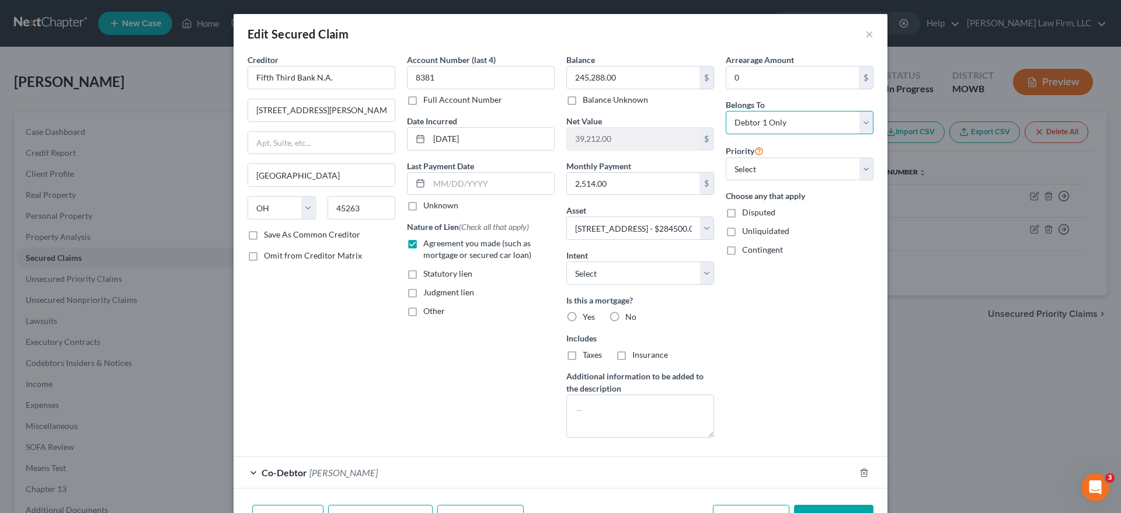
click at [794, 119] on select "Select Debtor 1 Only Debtor 2 Only Debtor 1 And Debtor 2 Only At Least One Of T…" at bounding box center [800, 122] width 148 height 23
select select "3"
click at [726, 111] on select "Select Debtor 1 Only Debtor 2 Only Debtor 1 And Debtor 2 Only At Least One Of T…" at bounding box center [800, 122] width 148 height 23
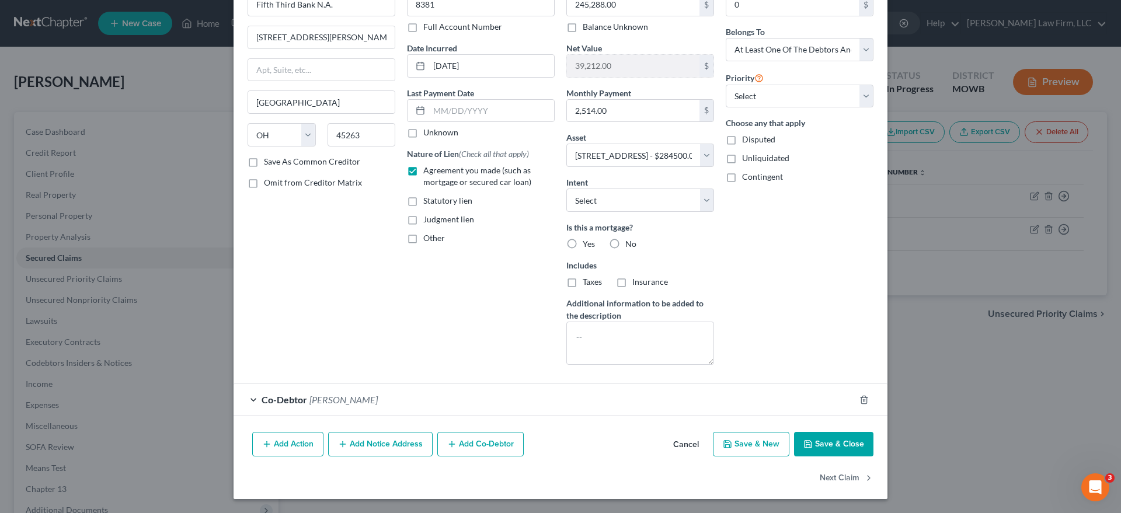
click at [431, 392] on div "Co-Debtor Monica Marshall" at bounding box center [544, 399] width 621 height 31
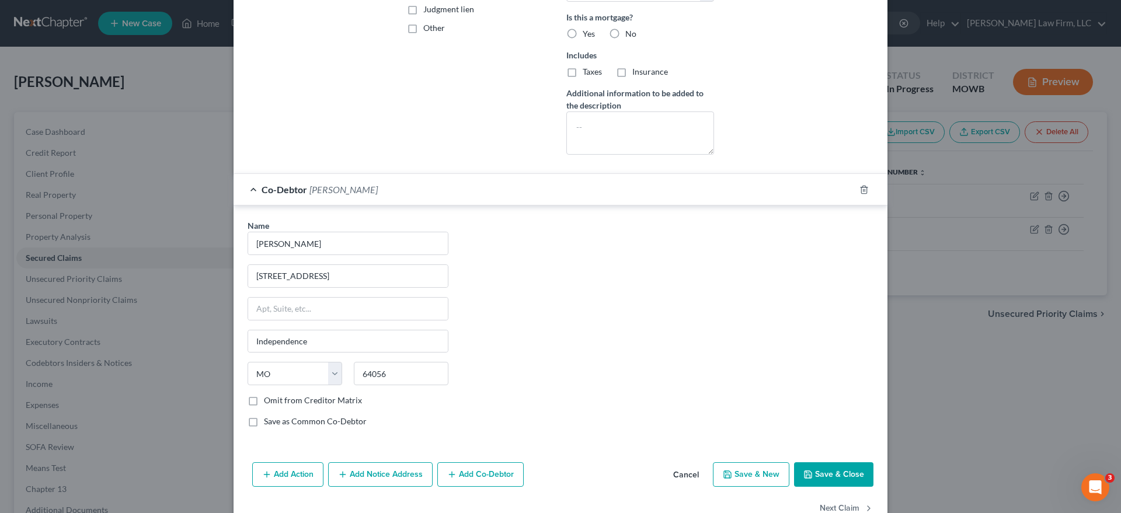
scroll to position [292, 0]
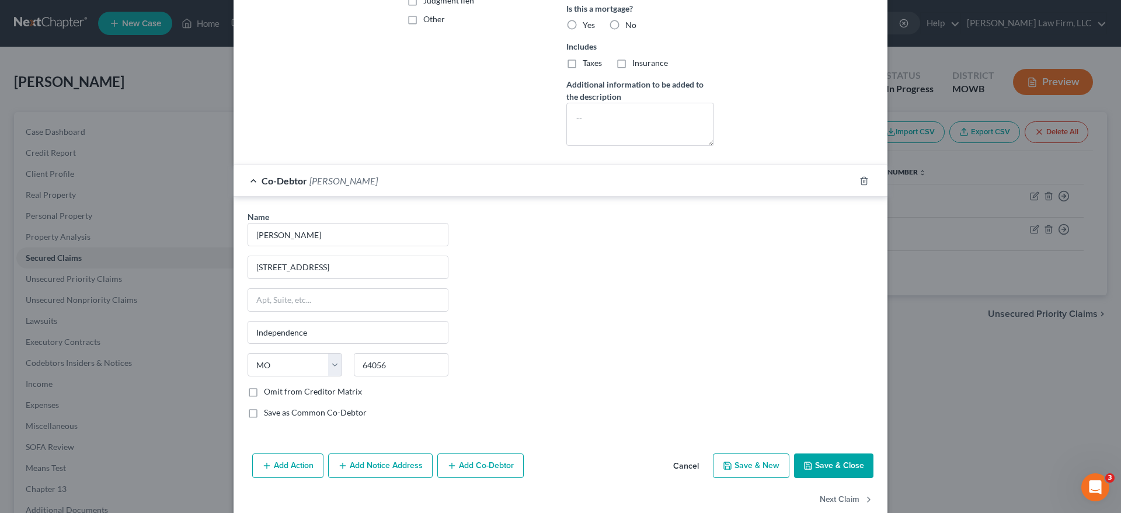
click at [834, 462] on button "Save & Close" at bounding box center [833, 466] width 79 height 25
select select
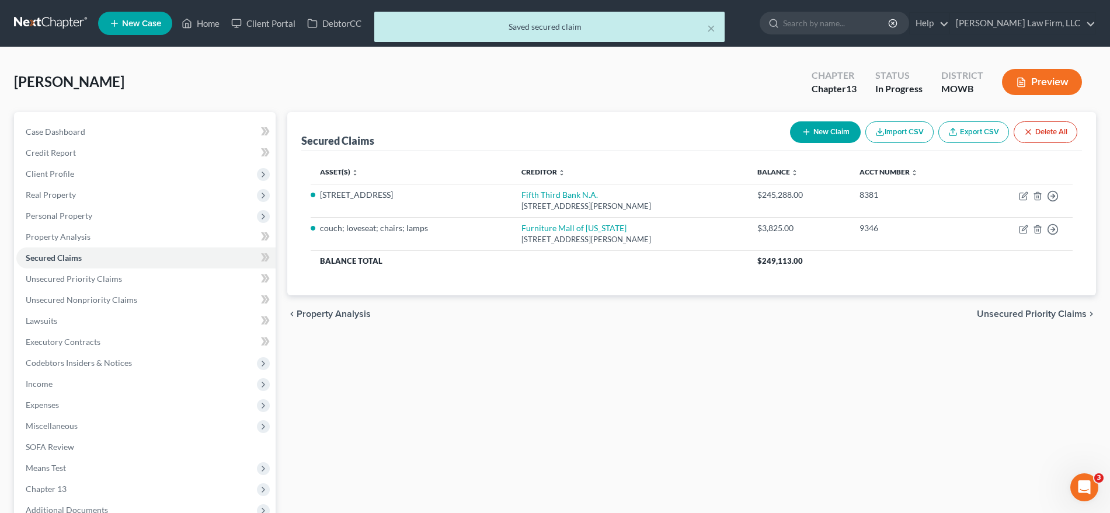
click at [972, 69] on button "Preview" at bounding box center [1042, 82] width 80 height 26
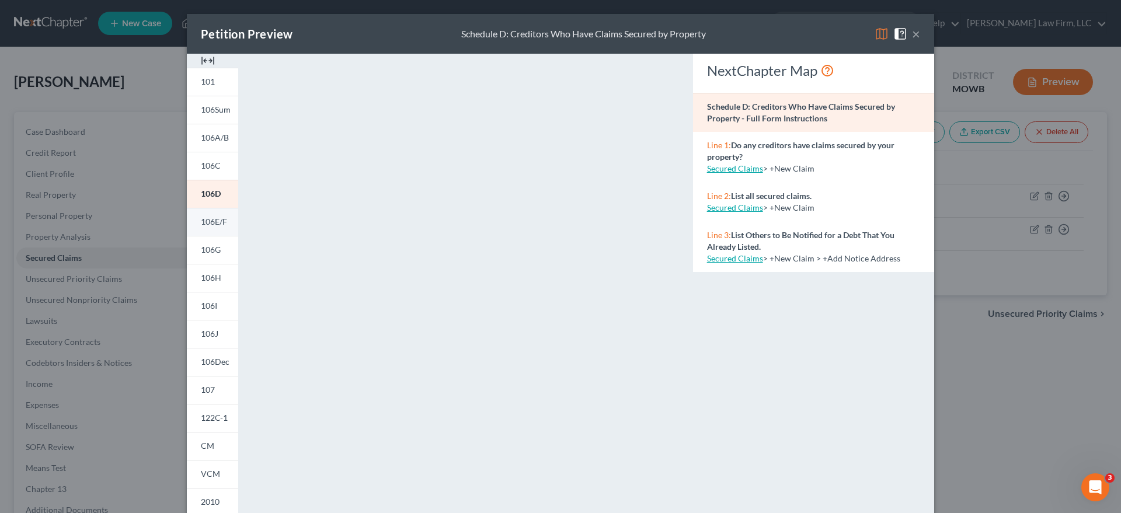
click at [209, 217] on span "106E/F" at bounding box center [214, 222] width 26 height 10
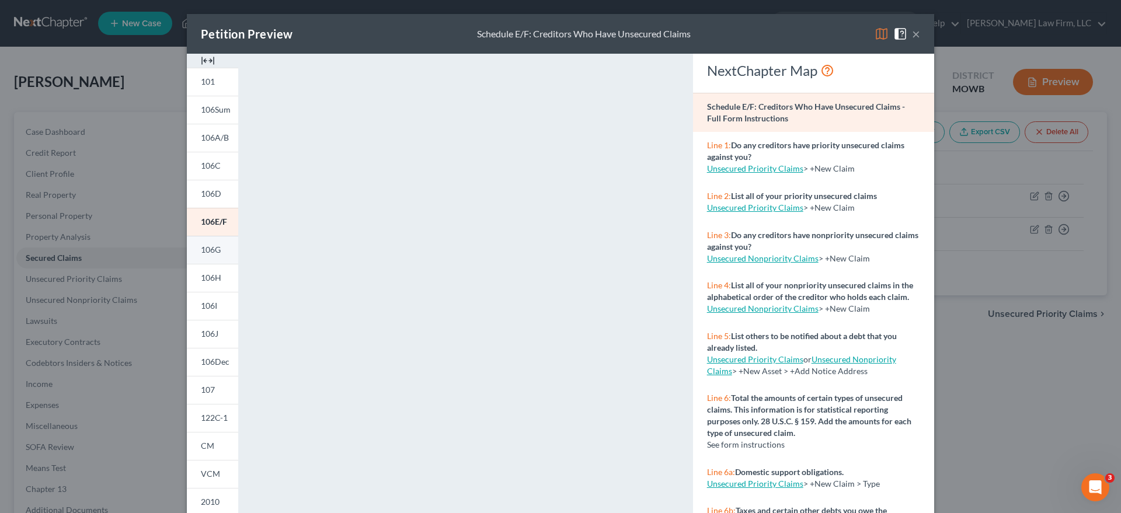
click at [187, 241] on link "106G" at bounding box center [212, 250] width 51 height 28
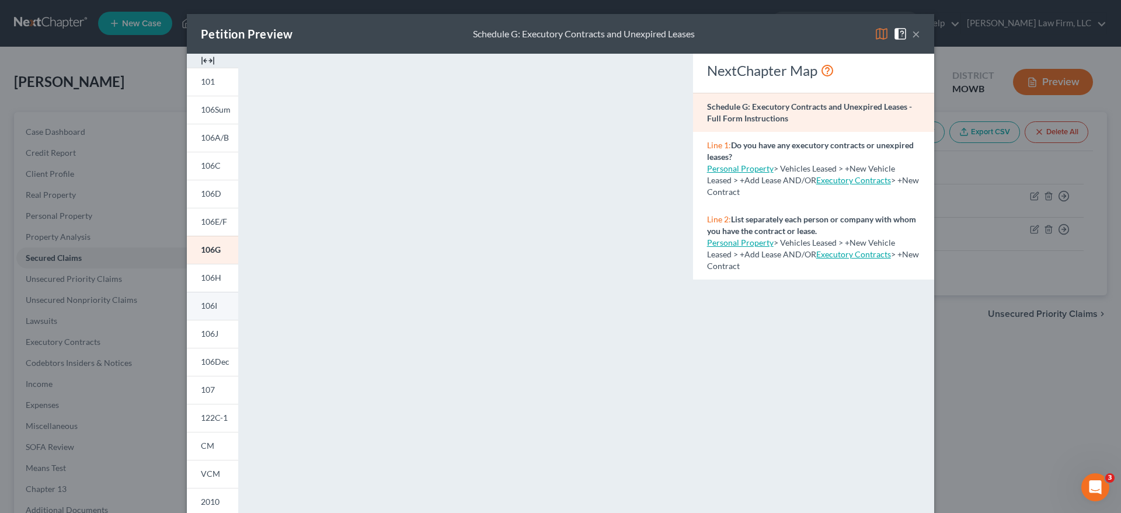
click at [208, 293] on link "106I" at bounding box center [212, 306] width 51 height 28
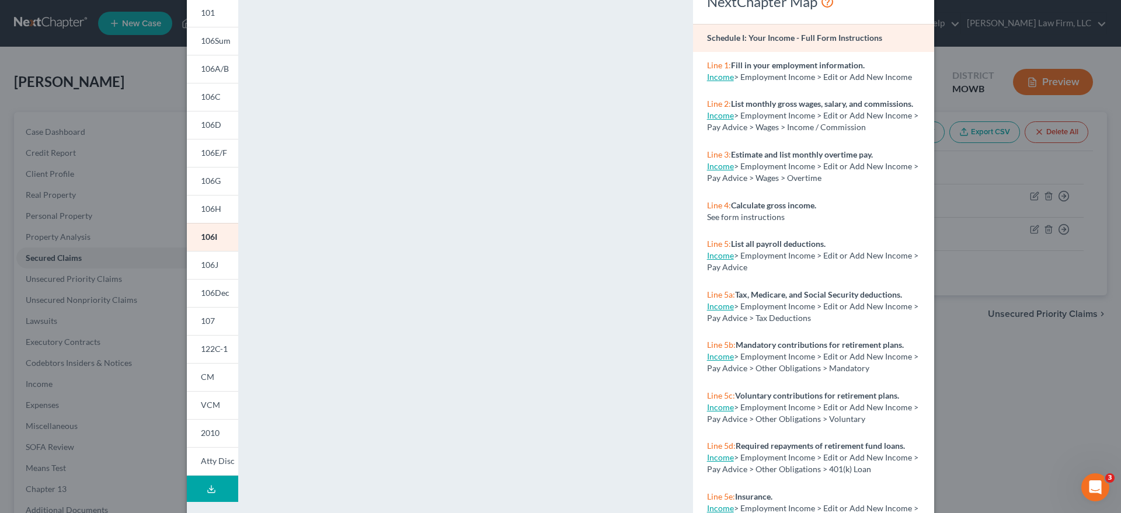
scroll to position [145, 0]
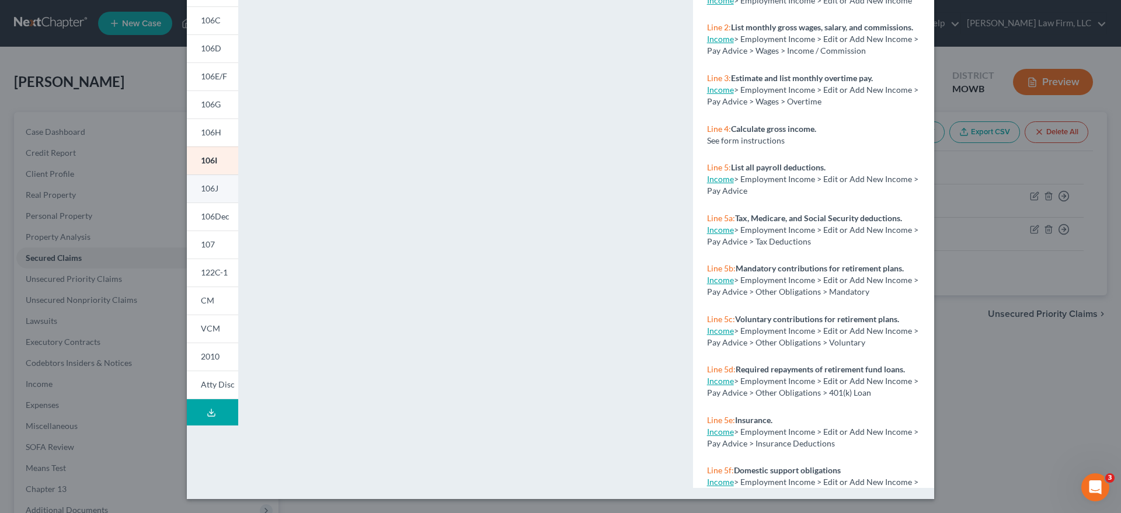
click at [201, 192] on span "106J" at bounding box center [210, 188] width 18 height 10
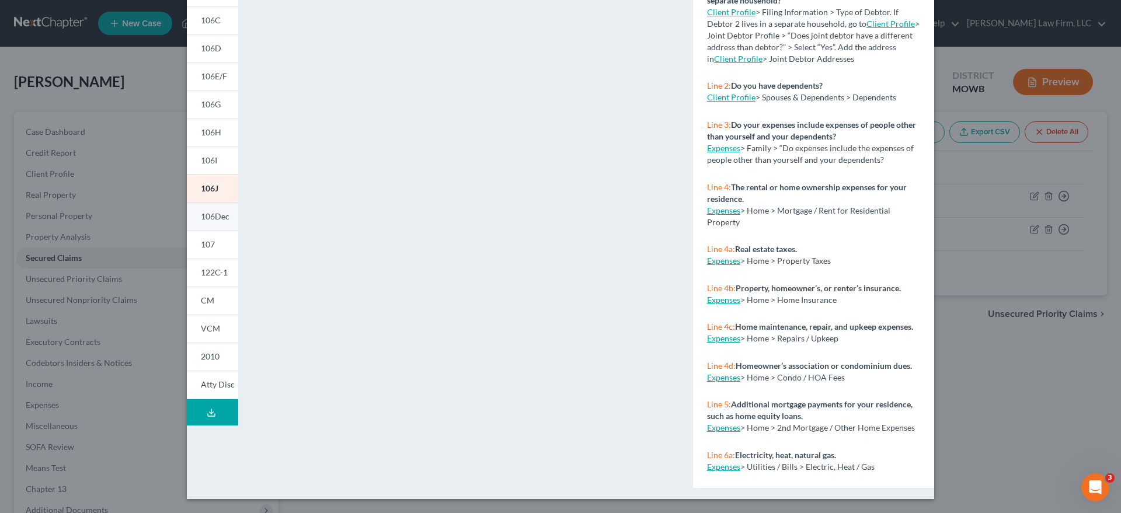
click at [217, 216] on span "106Dec" at bounding box center [215, 216] width 29 height 10
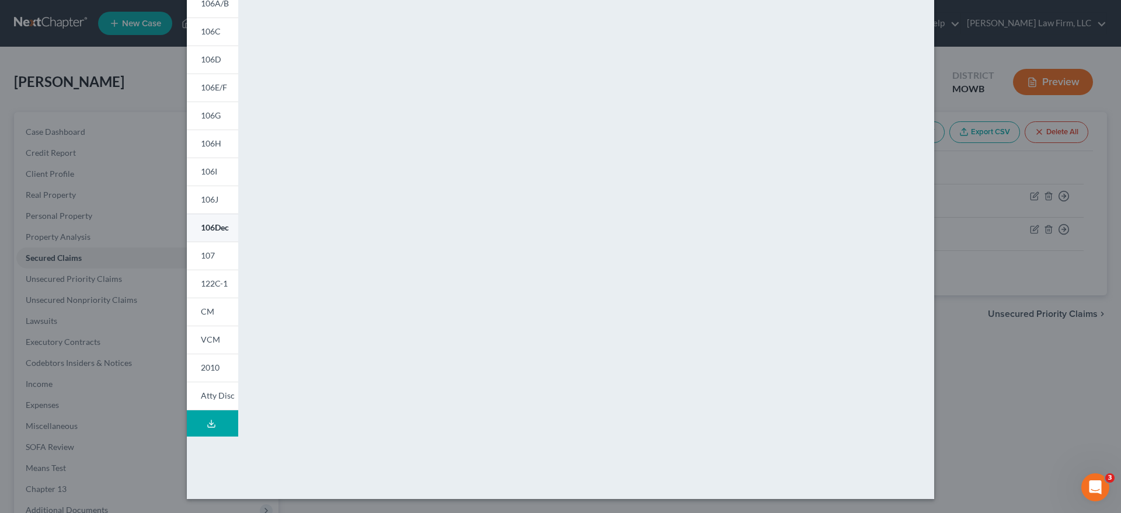
scroll to position [134, 0]
click at [211, 261] on link "107" at bounding box center [212, 256] width 51 height 28
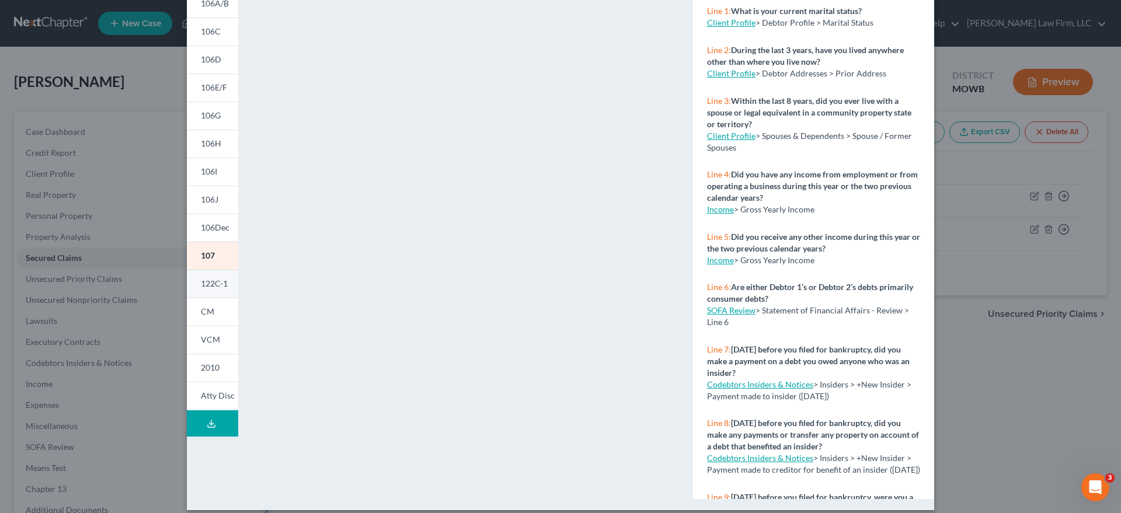
click at [210, 276] on link "122C-1" at bounding box center [212, 284] width 51 height 28
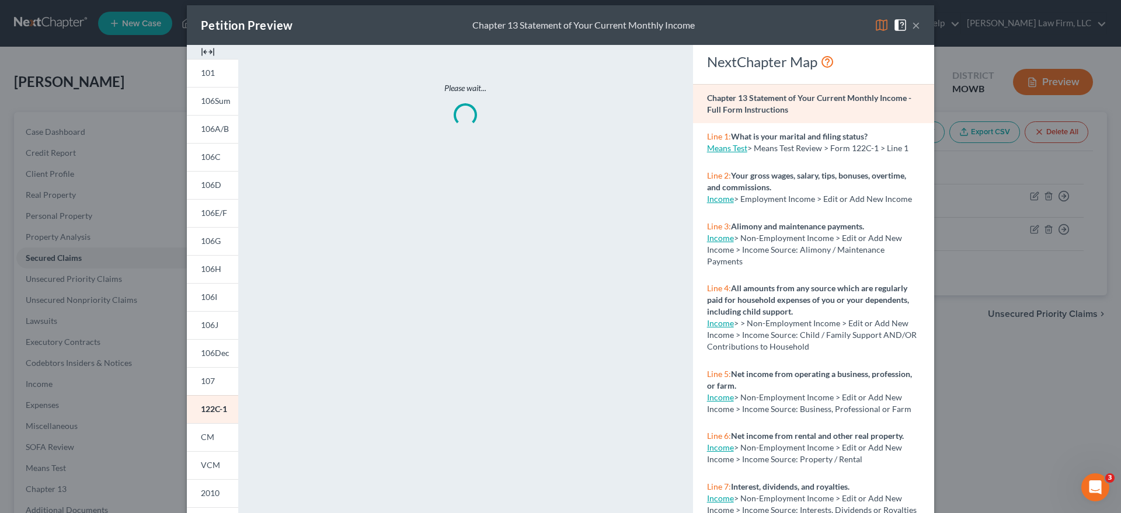
scroll to position [0, 0]
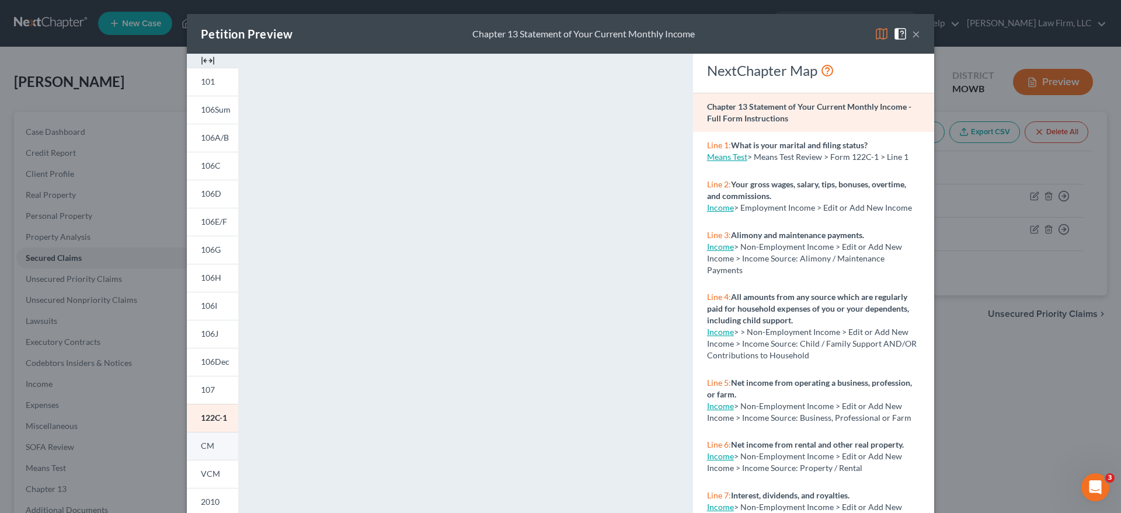
click at [203, 441] on span "CM" at bounding box center [207, 446] width 13 height 10
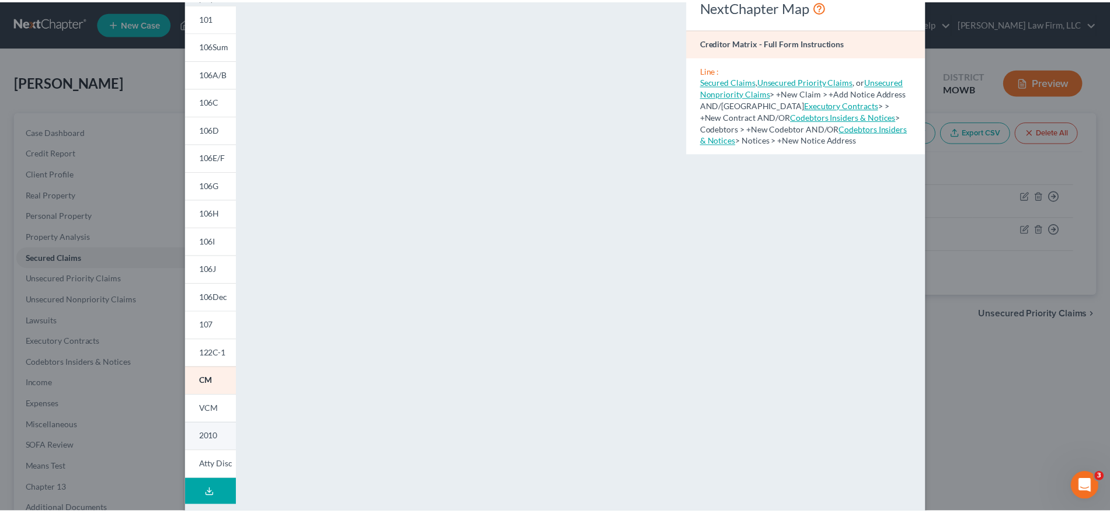
scroll to position [61, 0]
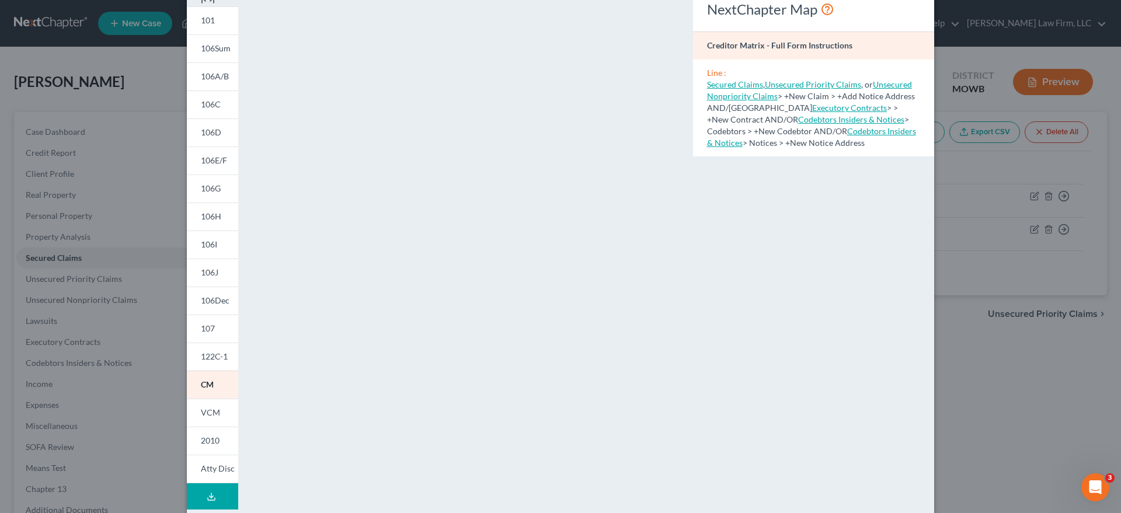
click at [207, 481] on icon at bounding box center [211, 496] width 9 height 9
click at [59, 54] on div "Petition Preview Full Draft Packet × 101 106Sum 106A/B 106C 106D 106E/F 106G 10…" at bounding box center [560, 256] width 1121 height 513
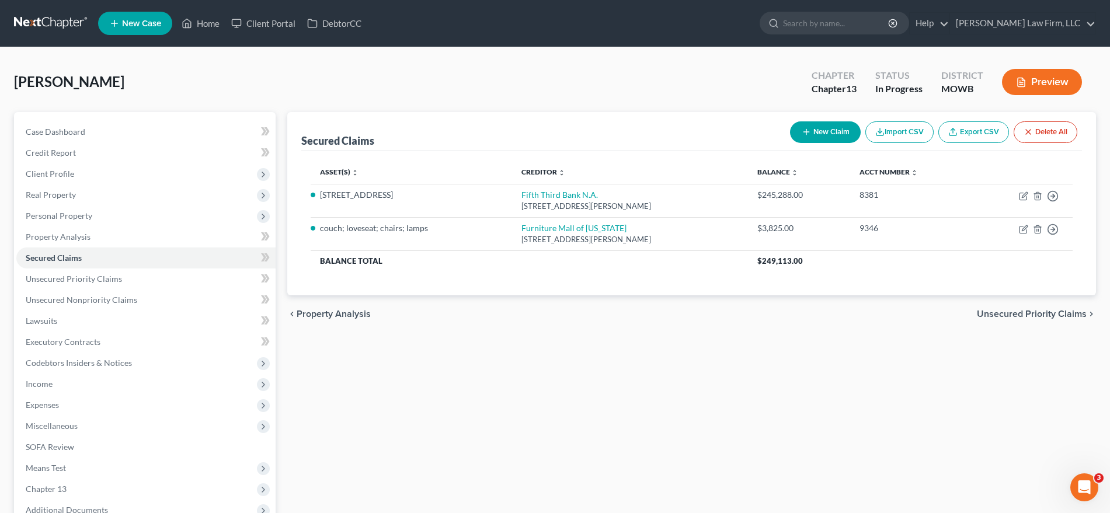
click at [32, 22] on link at bounding box center [51, 23] width 75 height 21
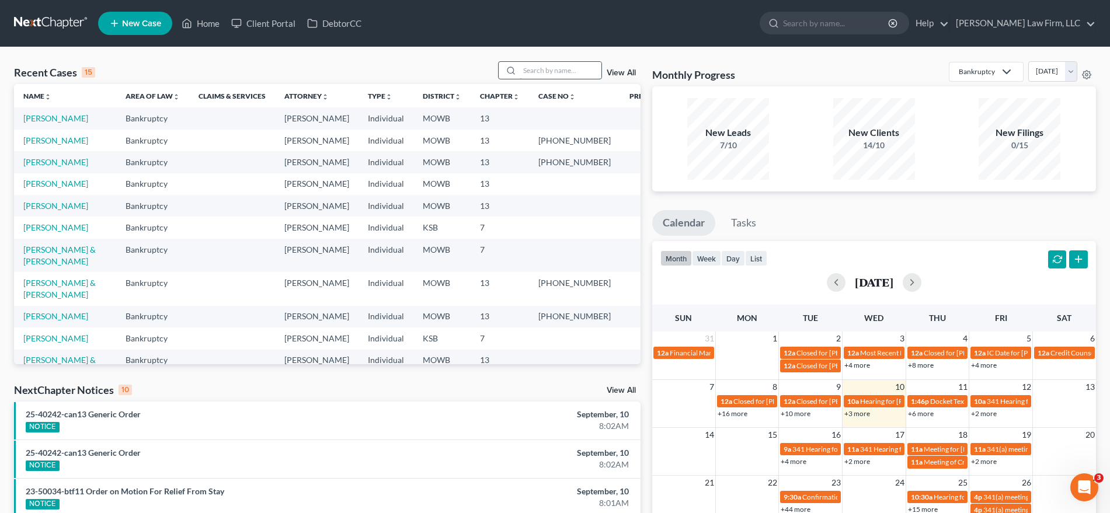
click at [570, 78] on input "search" at bounding box center [561, 70] width 82 height 17
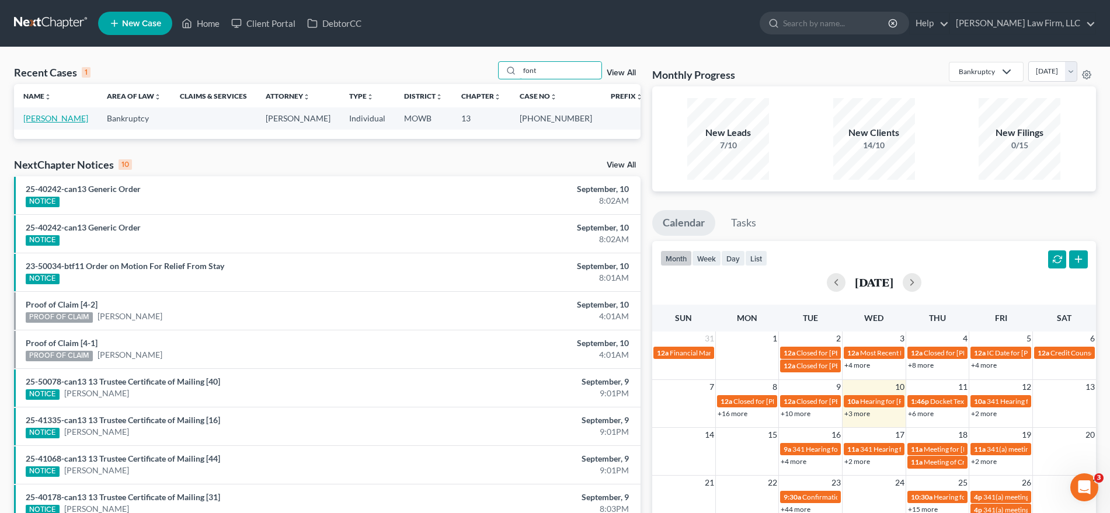
type input "font"
click at [67, 119] on link "Fontanilla, Keoni" at bounding box center [55, 118] width 65 height 10
select select "4"
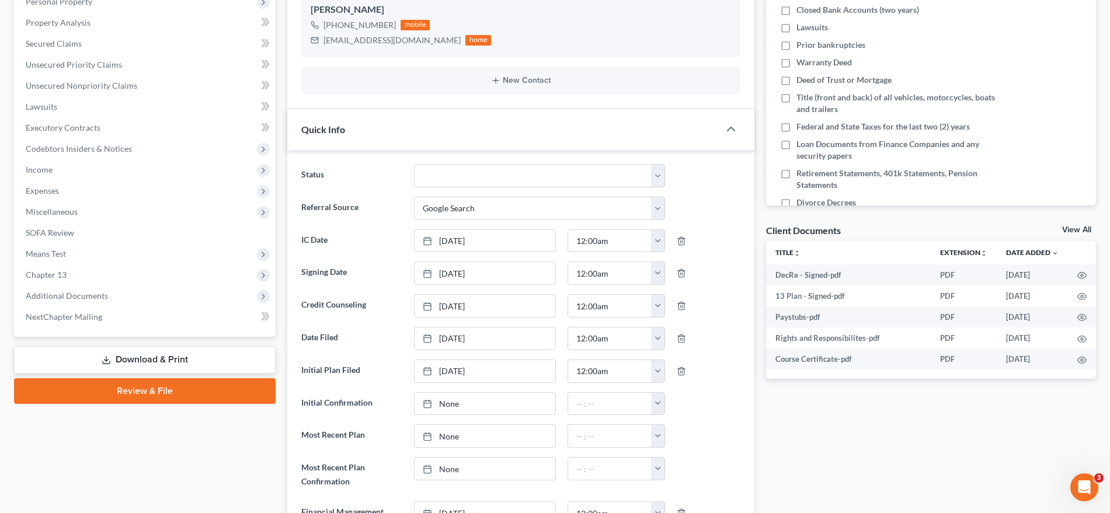
scroll to position [219, 0]
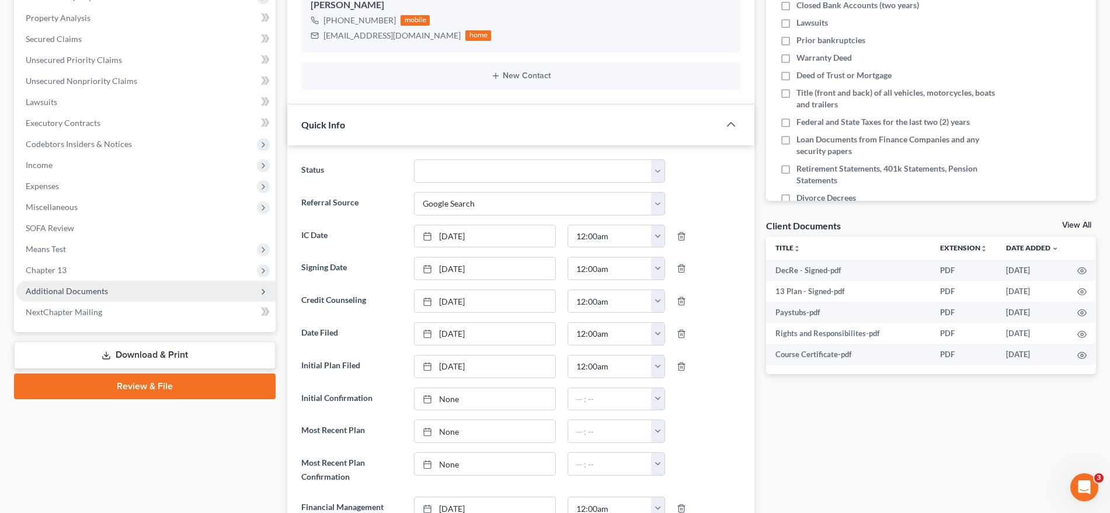
click at [75, 290] on span "Additional Documents" at bounding box center [67, 291] width 82 height 10
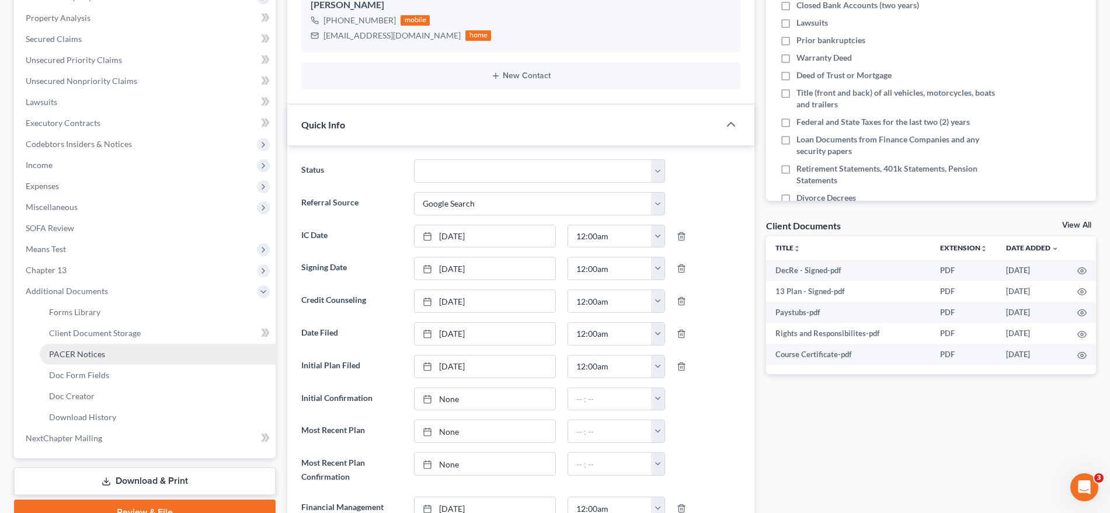
click at [88, 347] on link "PACER Notices" at bounding box center [158, 354] width 236 height 21
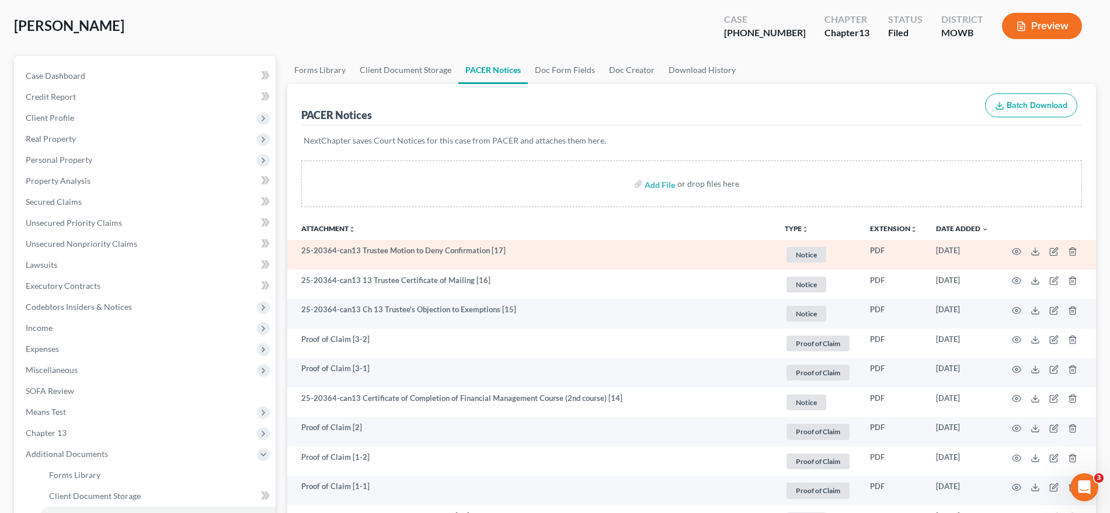
scroll to position [146, 0]
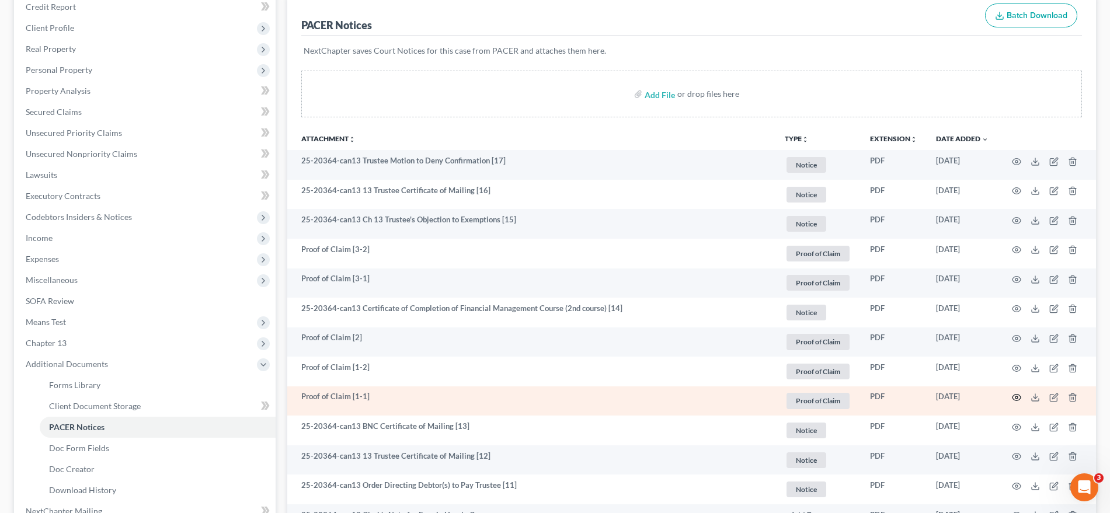
click at [1016, 399] on icon "button" at bounding box center [1016, 397] width 9 height 9
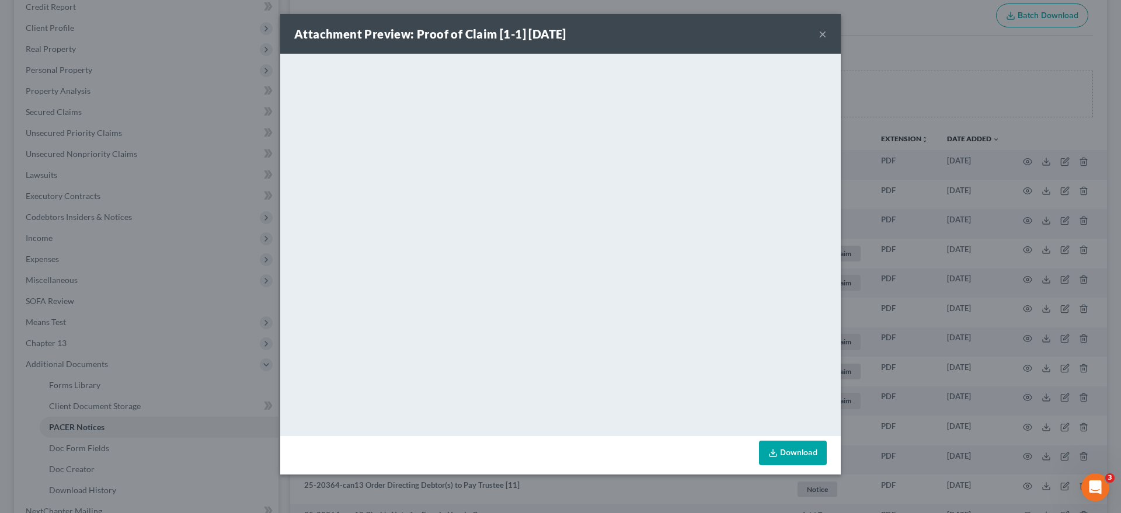
click at [888, 106] on div "Attachment Preview: Proof of Claim [1-1] 08/19/2025 × <object ng-attr-data='htt…" at bounding box center [560, 256] width 1121 height 513
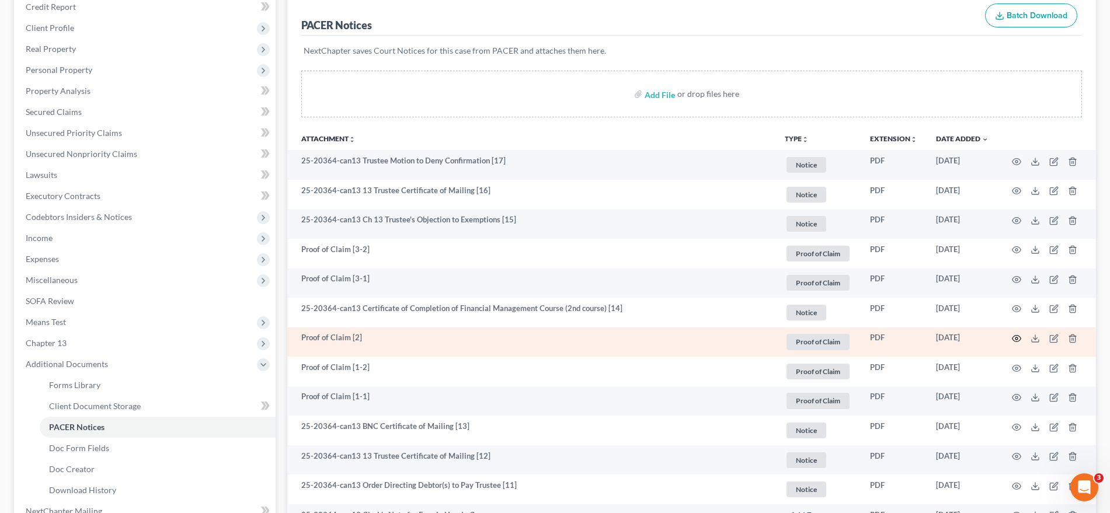
click at [1018, 337] on icon "button" at bounding box center [1016, 338] width 9 height 9
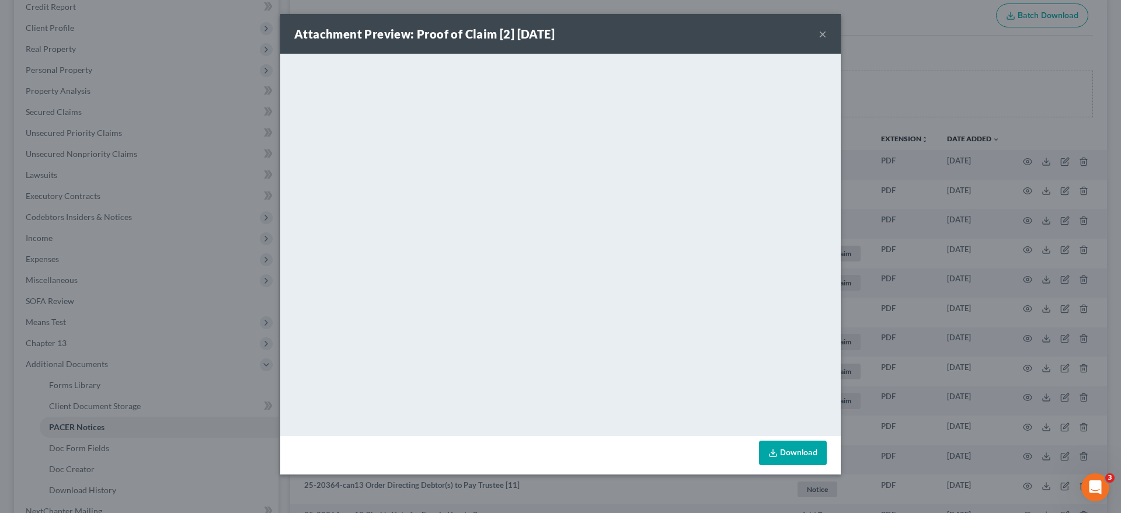
click at [913, 107] on div "Attachment Preview: Proof of Claim [2] 08/29/2025 × <object ng-attr-data='https…" at bounding box center [560, 256] width 1121 height 513
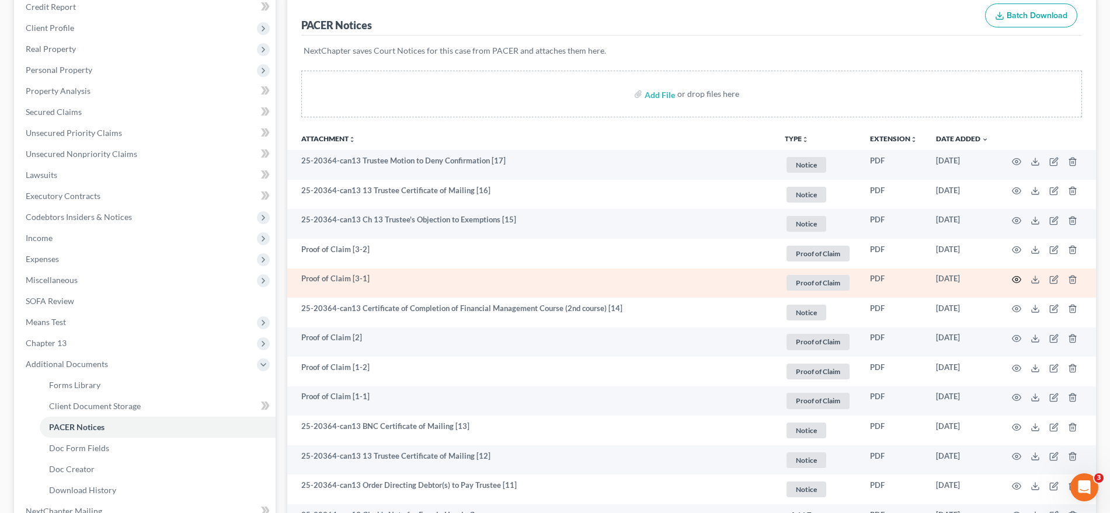
click at [1018, 281] on icon "button" at bounding box center [1016, 279] width 9 height 9
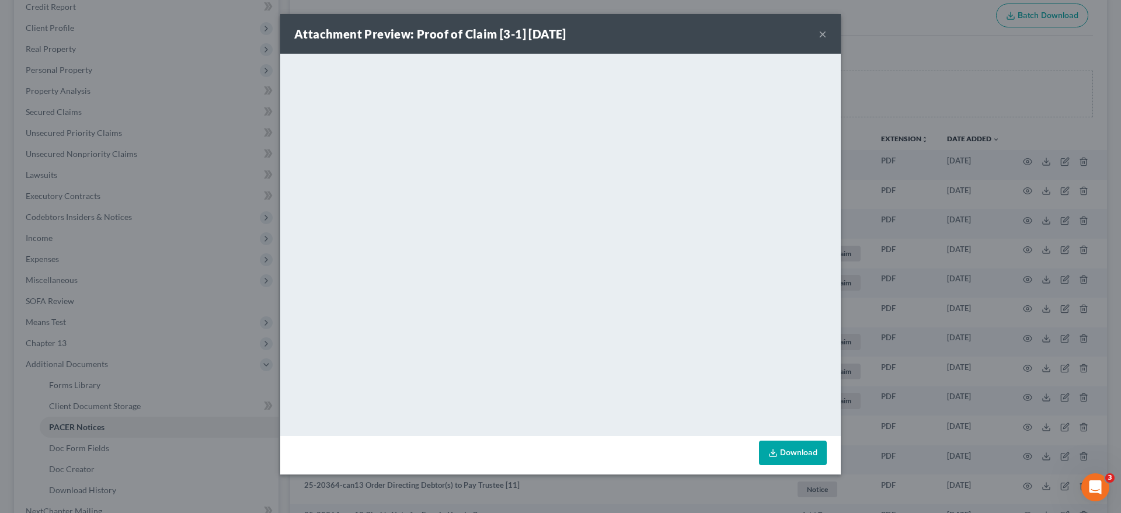
click at [853, 58] on div "Attachment Preview: Proof of Claim [3-1] 09/02/2025 × <object ng-attr-data='htt…" at bounding box center [560, 256] width 1121 height 513
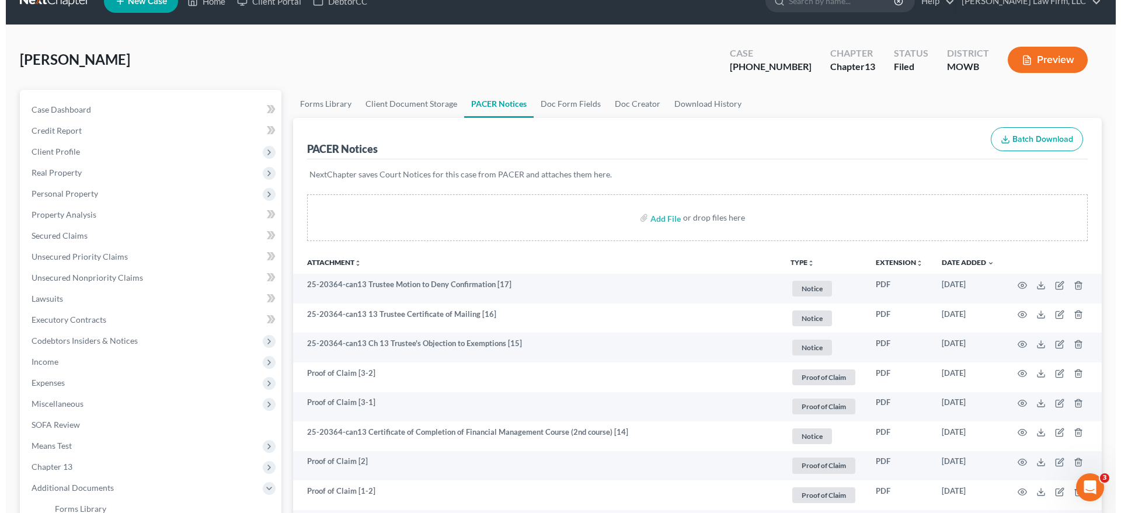
scroll to position [0, 0]
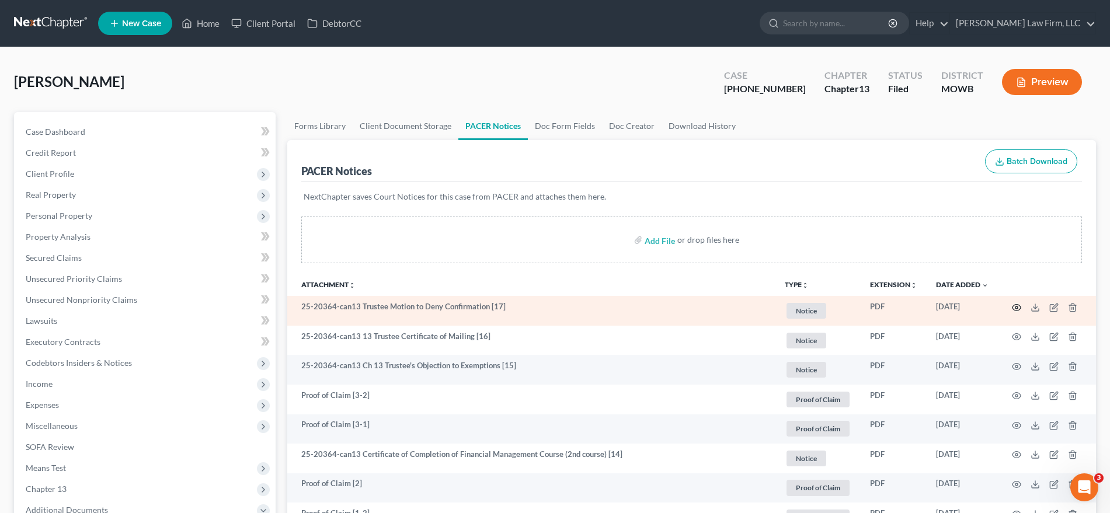
click at [1021, 306] on icon "button" at bounding box center [1016, 307] width 9 height 9
